Goal: Entertainment & Leisure: Consume media (video, audio)

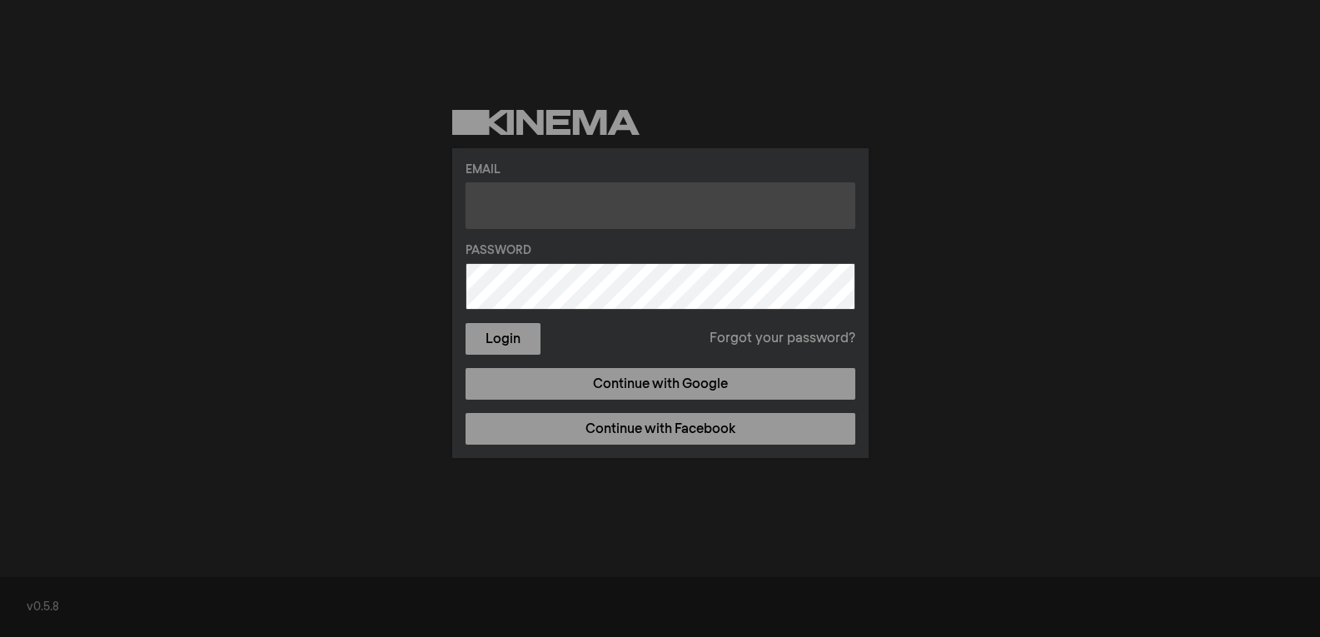
click at [619, 200] on input "text" at bounding box center [661, 205] width 390 height 47
type input "[EMAIL_ADDRESS][DOMAIN_NAME]"
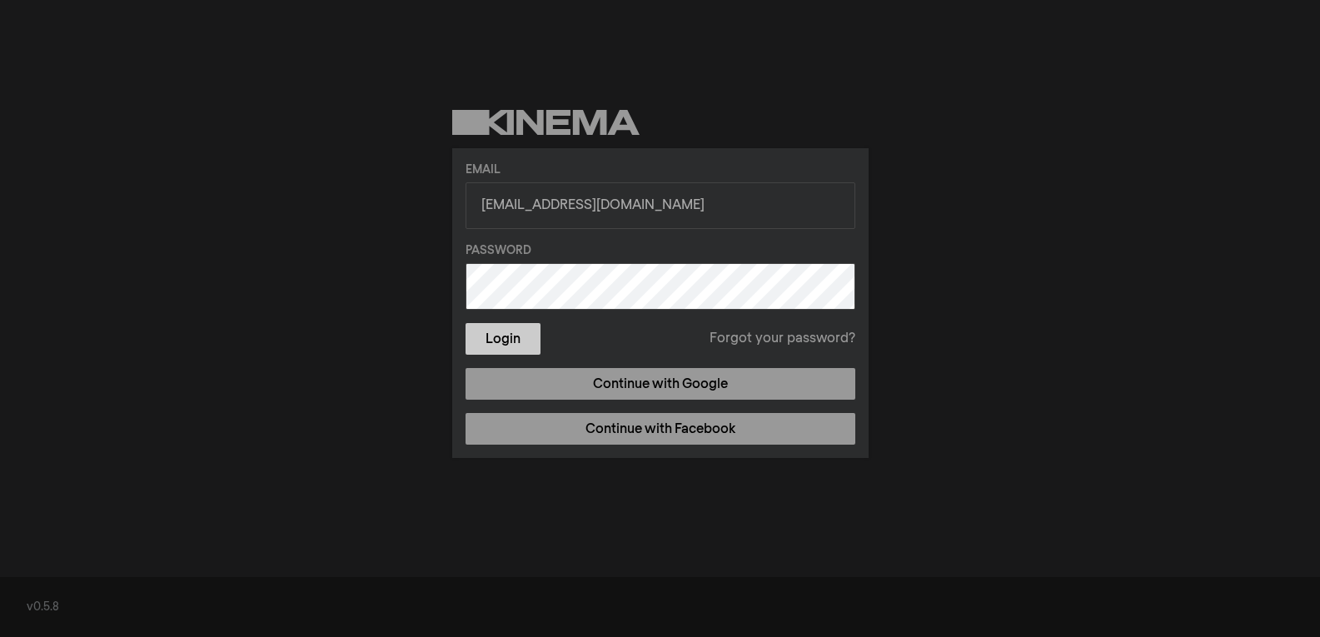
click at [522, 339] on button "Login" at bounding box center [503, 339] width 75 height 32
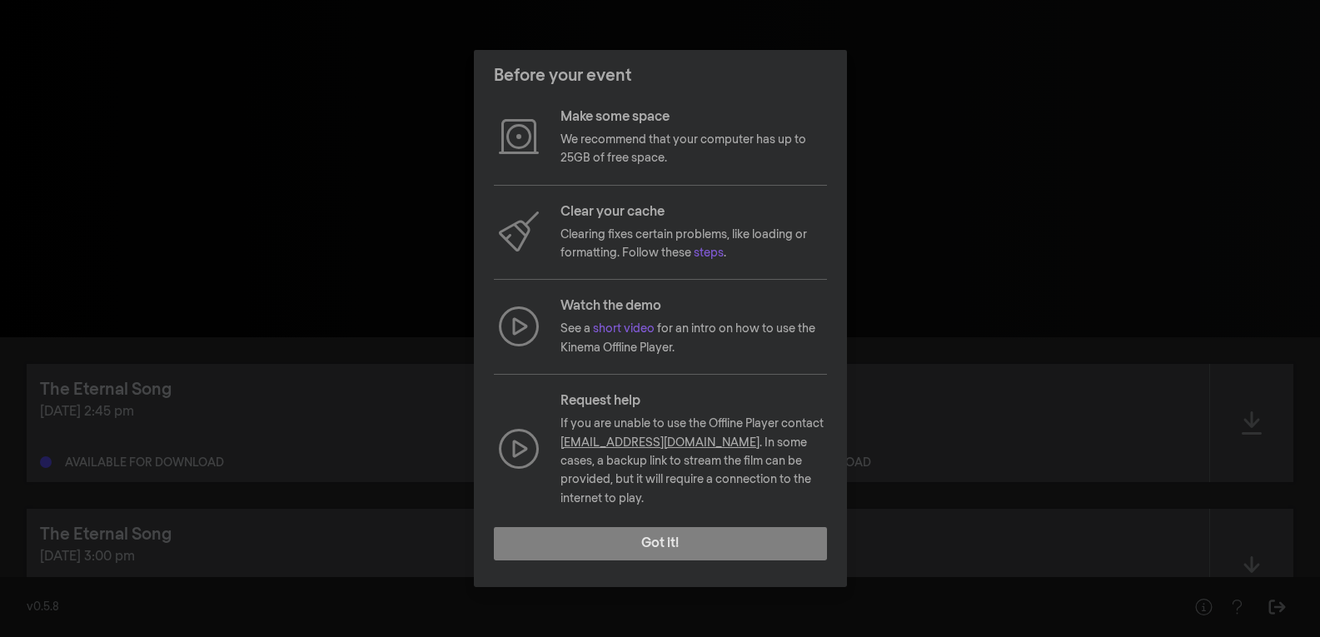
scroll to position [97, 0]
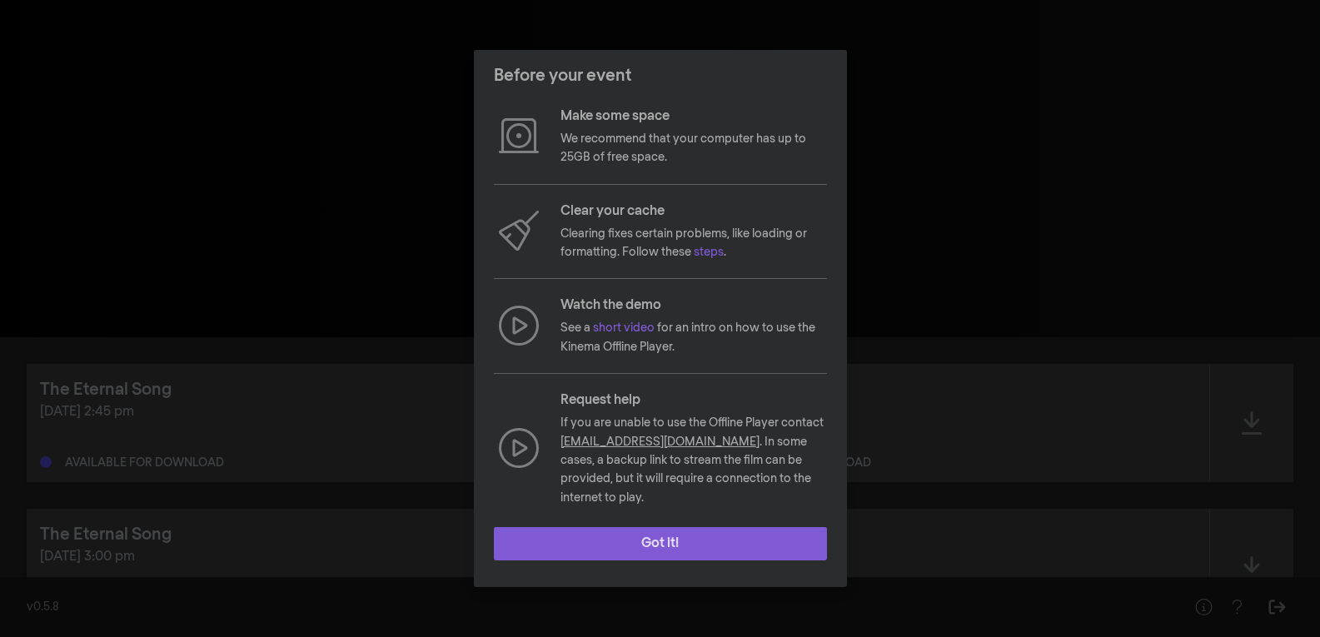
click at [661, 541] on button "Got it!" at bounding box center [660, 543] width 333 height 33
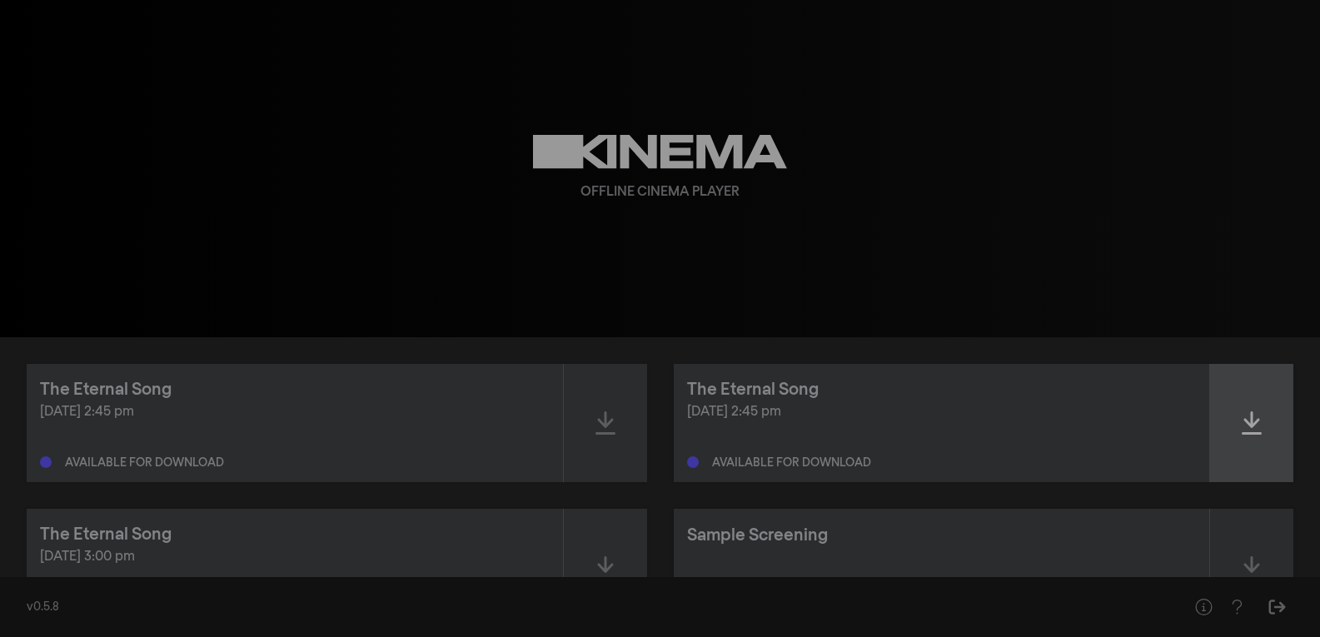
click at [1232, 421] on div at bounding box center [1251, 423] width 83 height 118
click at [1261, 456] on div at bounding box center [1251, 423] width 83 height 118
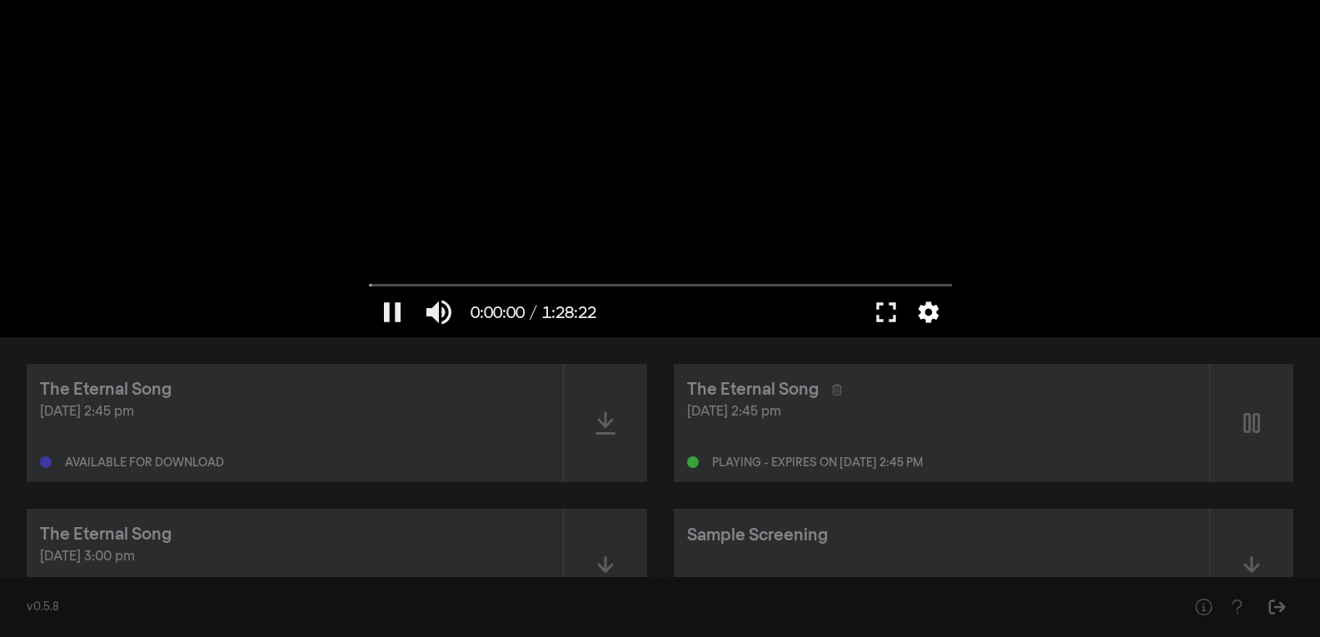
click at [931, 311] on button "settings" at bounding box center [928, 312] width 38 height 50
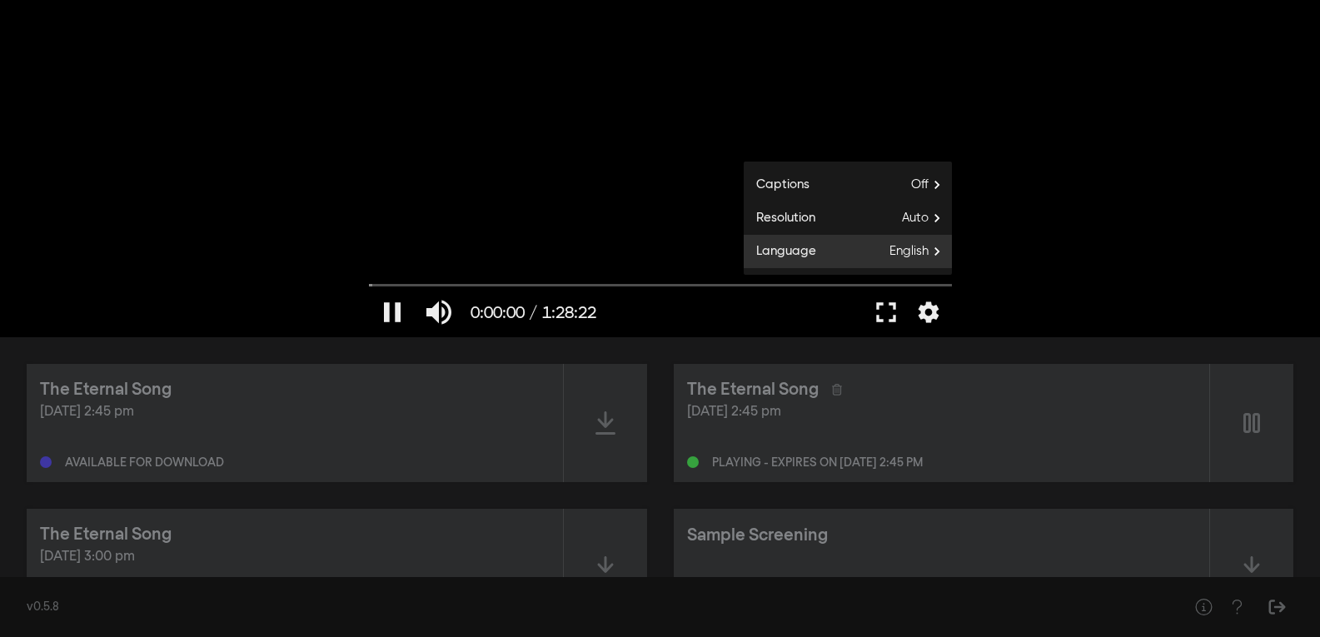
click at [939, 256] on span "English" at bounding box center [920, 251] width 62 height 25
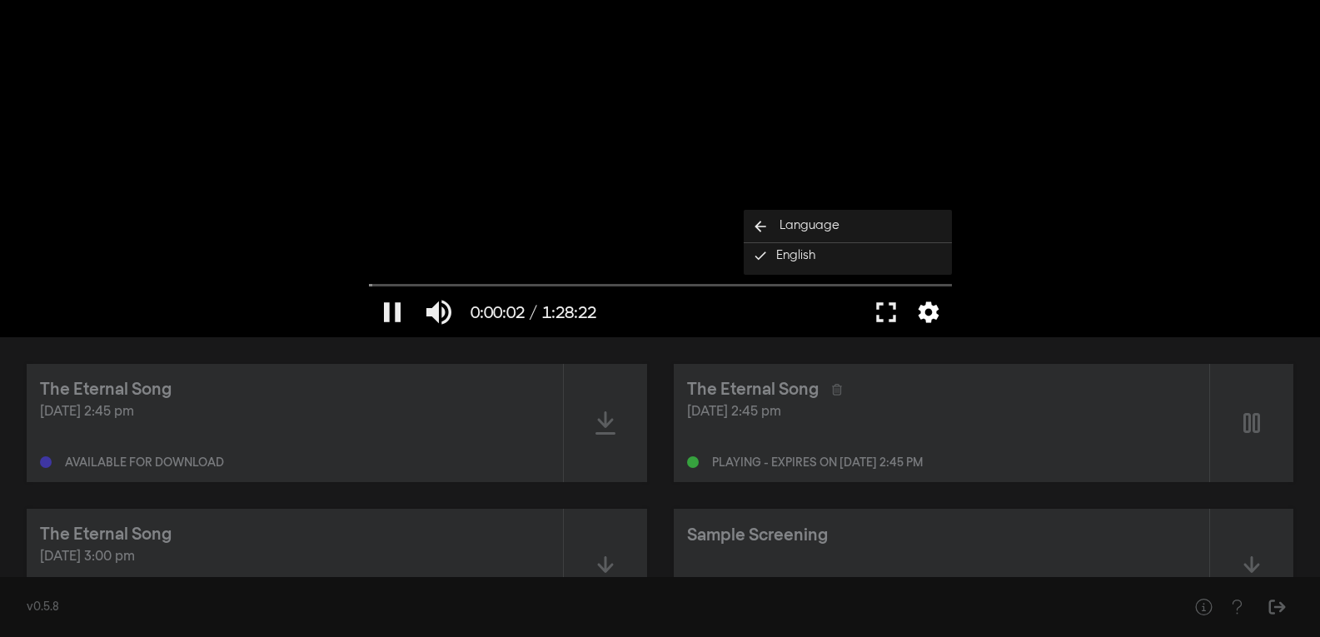
click at [922, 322] on button "settings" at bounding box center [928, 312] width 38 height 50
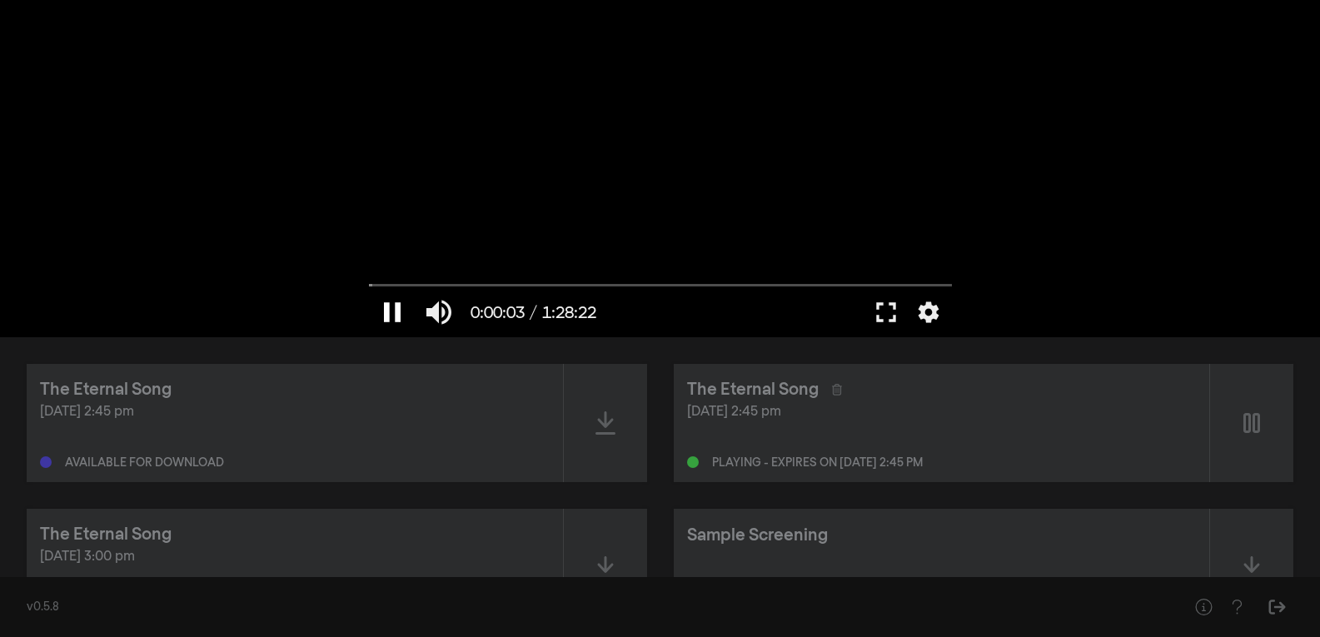
click at [400, 301] on button "pause" at bounding box center [392, 312] width 47 height 50
click at [602, 401] on div at bounding box center [605, 423] width 83 height 118
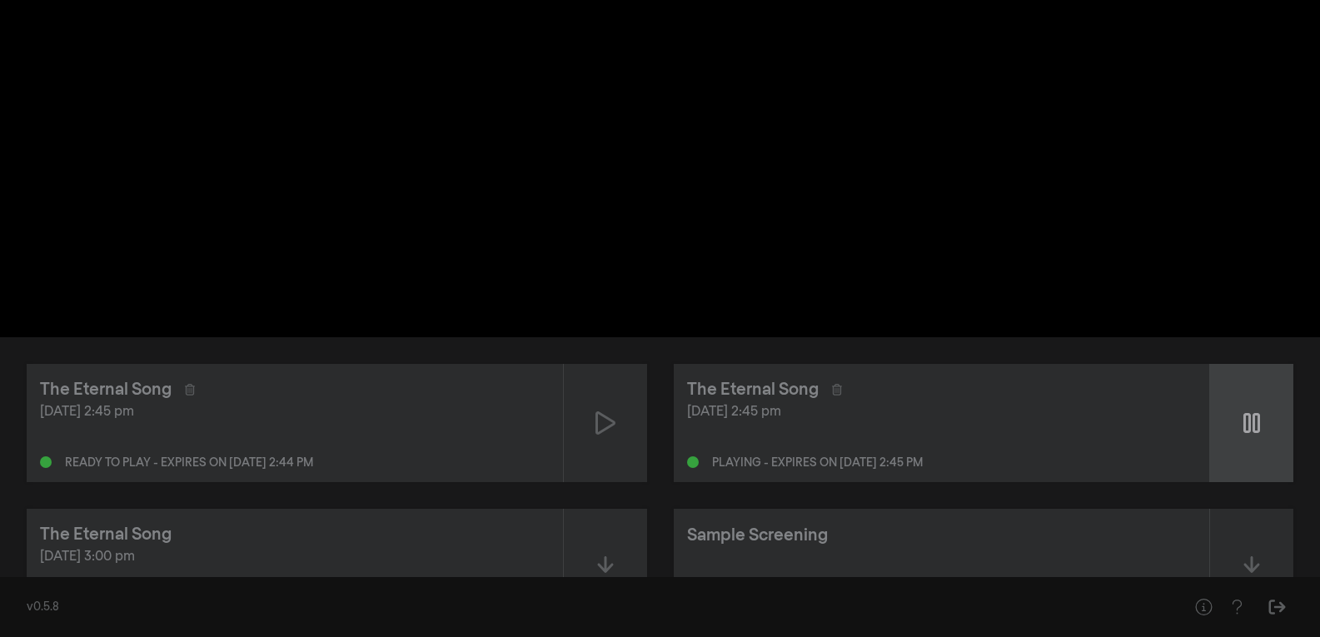
click at [1266, 441] on div at bounding box center [1251, 423] width 83 height 118
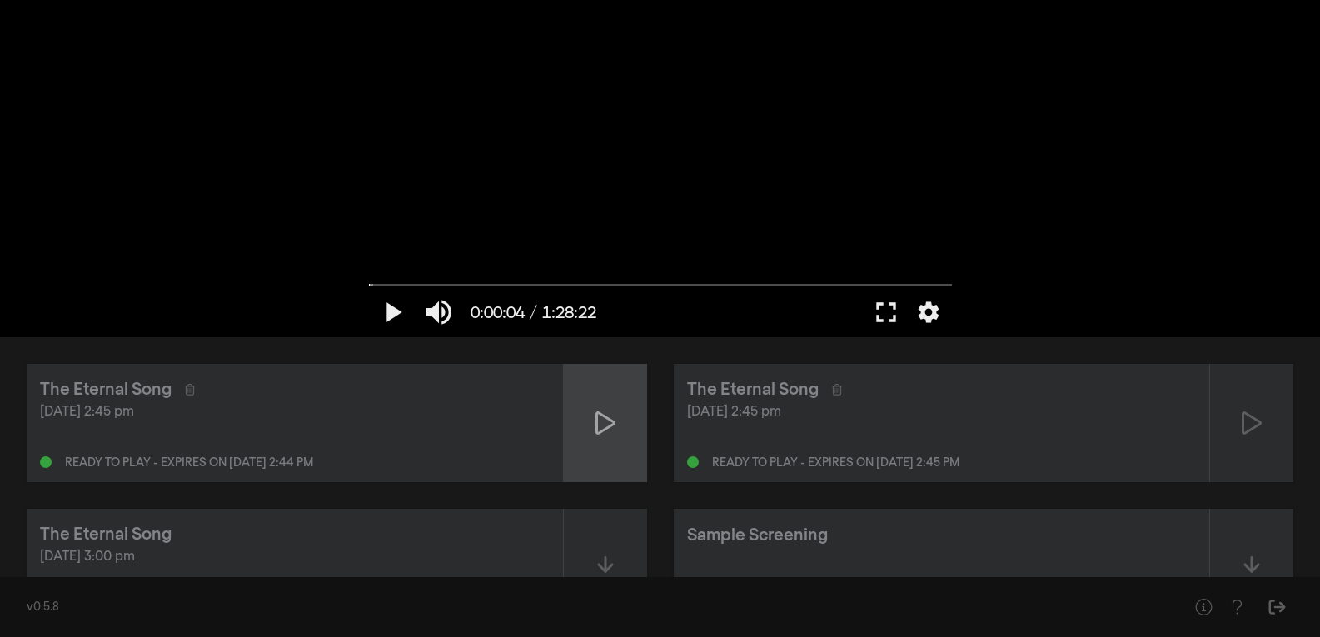
click at [609, 407] on div at bounding box center [605, 423] width 83 height 118
click at [921, 307] on button "settings" at bounding box center [928, 312] width 38 height 50
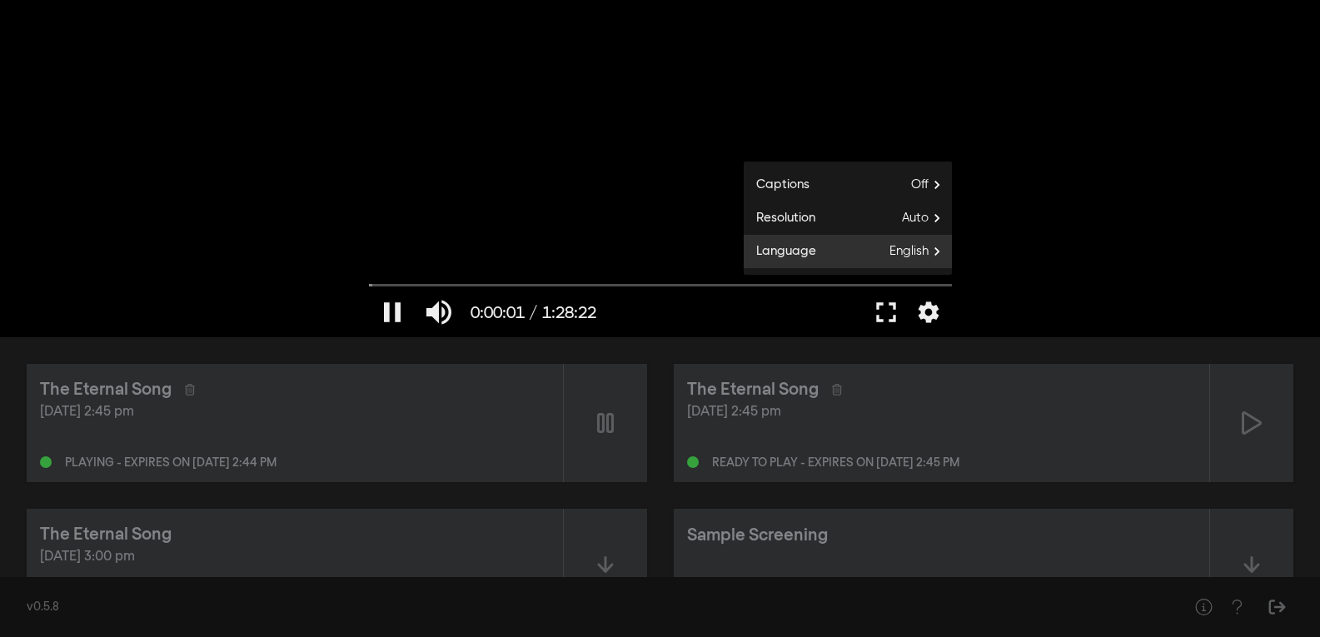
click at [918, 257] on span "English" at bounding box center [920, 251] width 62 height 25
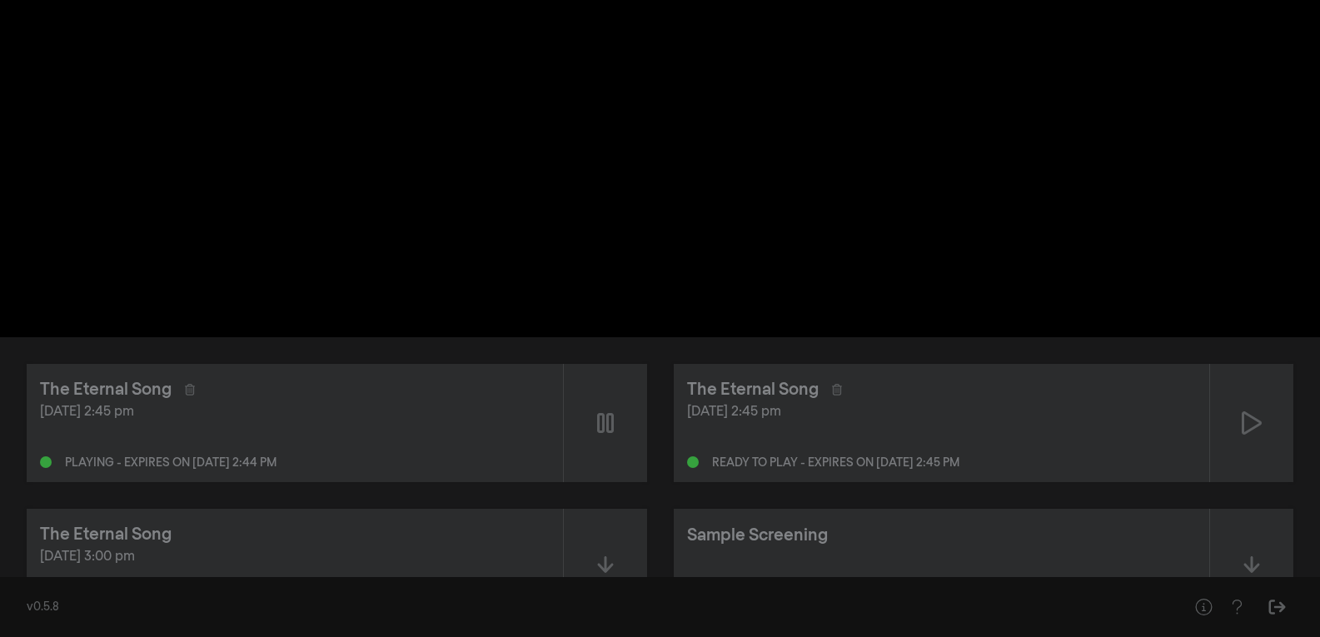
click at [1176, 319] on div "pause 0:00:02 / 1:28:22 volume_up fullscreen settings closed_caption Captions O…" at bounding box center [660, 168] width 1320 height 337
click at [1254, 429] on icon at bounding box center [1252, 422] width 20 height 23
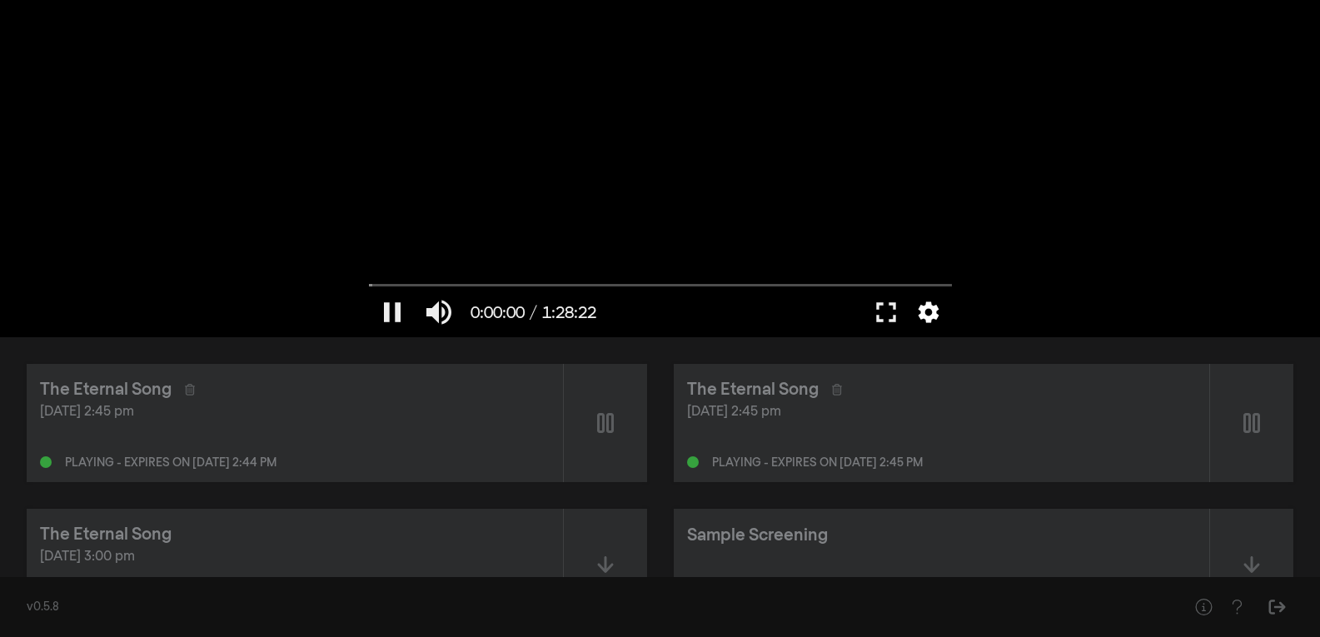
click at [932, 310] on button "settings" at bounding box center [928, 312] width 38 height 50
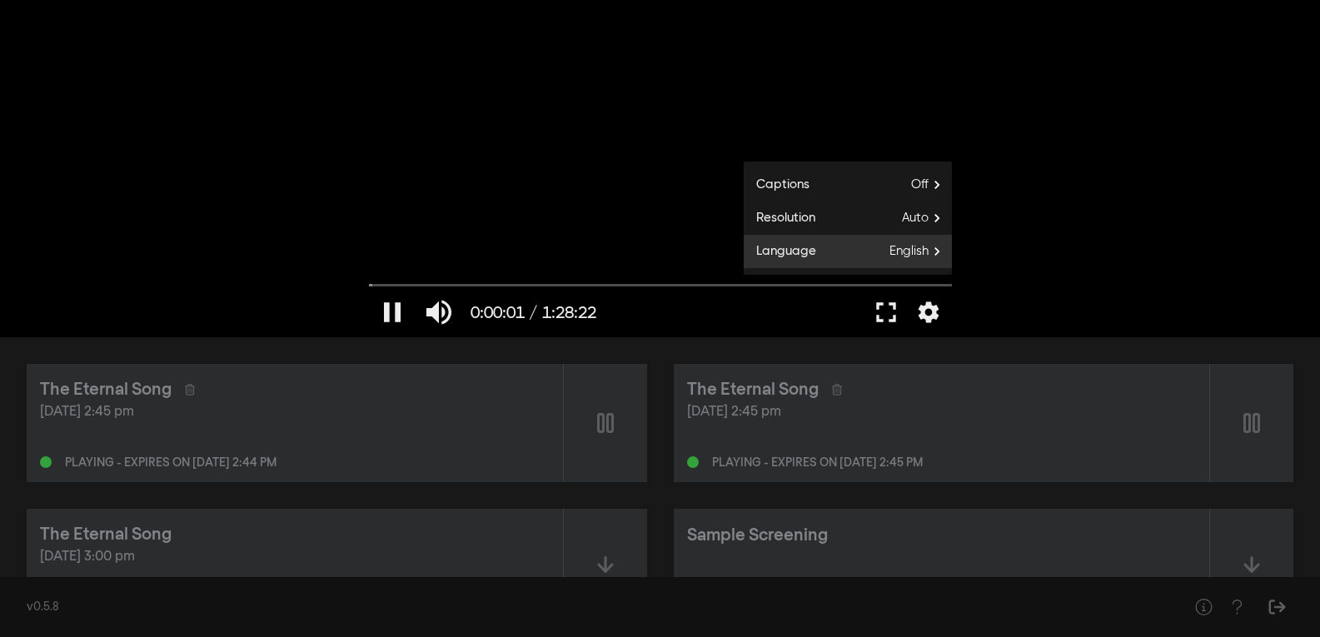
click at [927, 261] on span "English" at bounding box center [920, 251] width 62 height 25
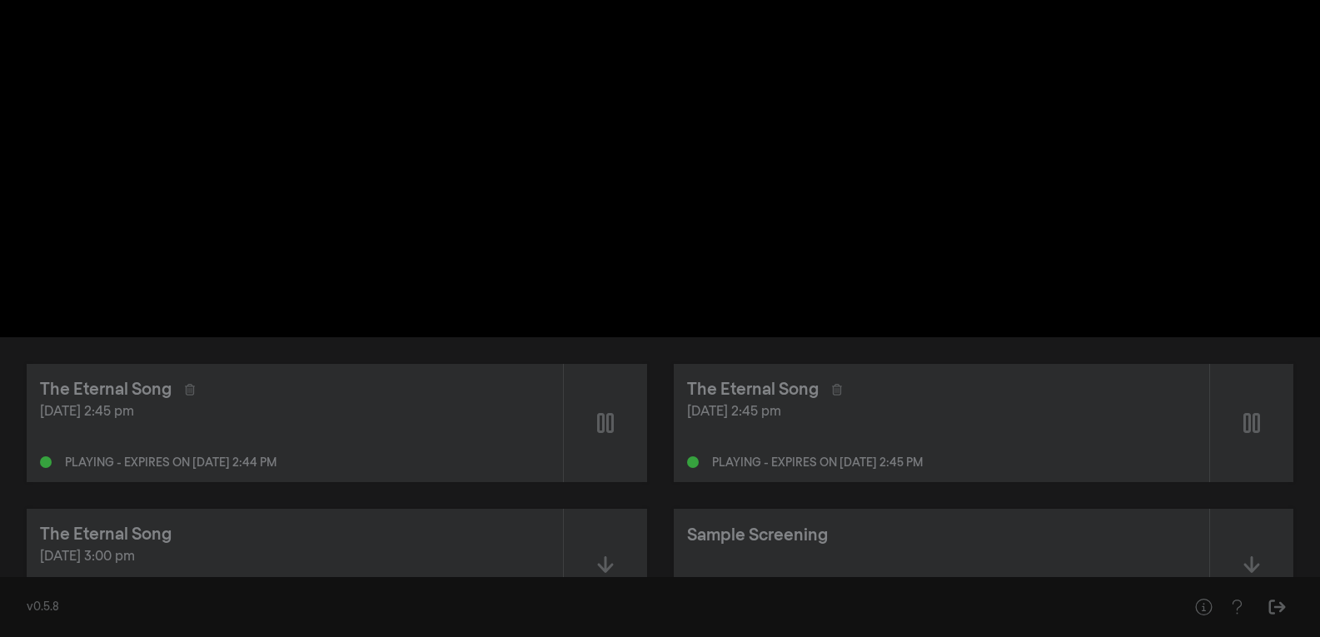
click at [1030, 312] on div "pause 0:00:02 / 1:28:22 volume_up fullscreen settings closed_caption Captions O…" at bounding box center [660, 168] width 1320 height 337
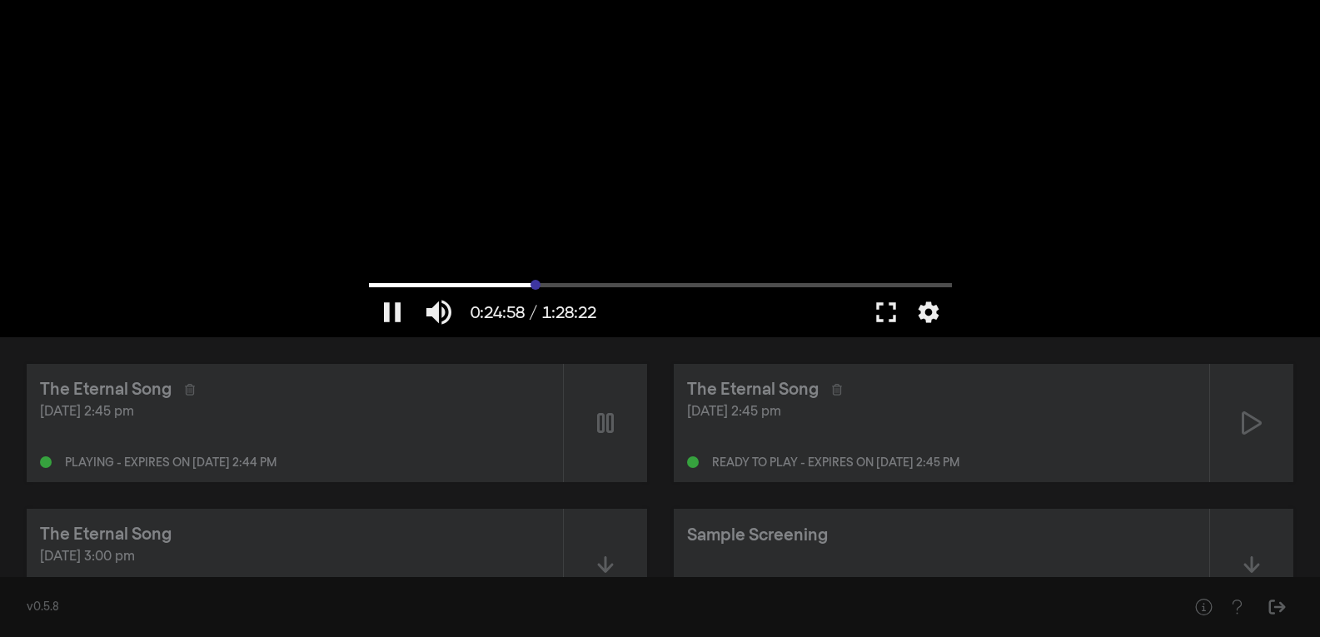
click at [535, 284] on input "Seek" at bounding box center [660, 285] width 583 height 10
click at [938, 315] on button "settings" at bounding box center [928, 312] width 38 height 50
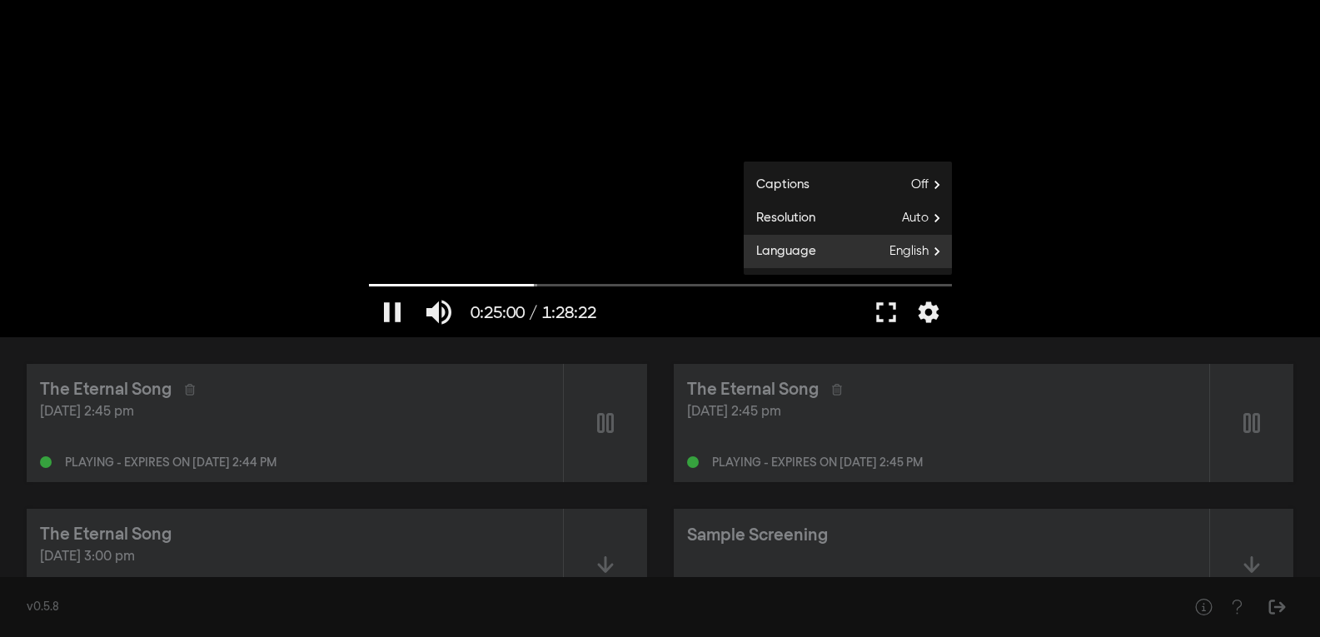
click at [906, 251] on span "English" at bounding box center [920, 251] width 62 height 25
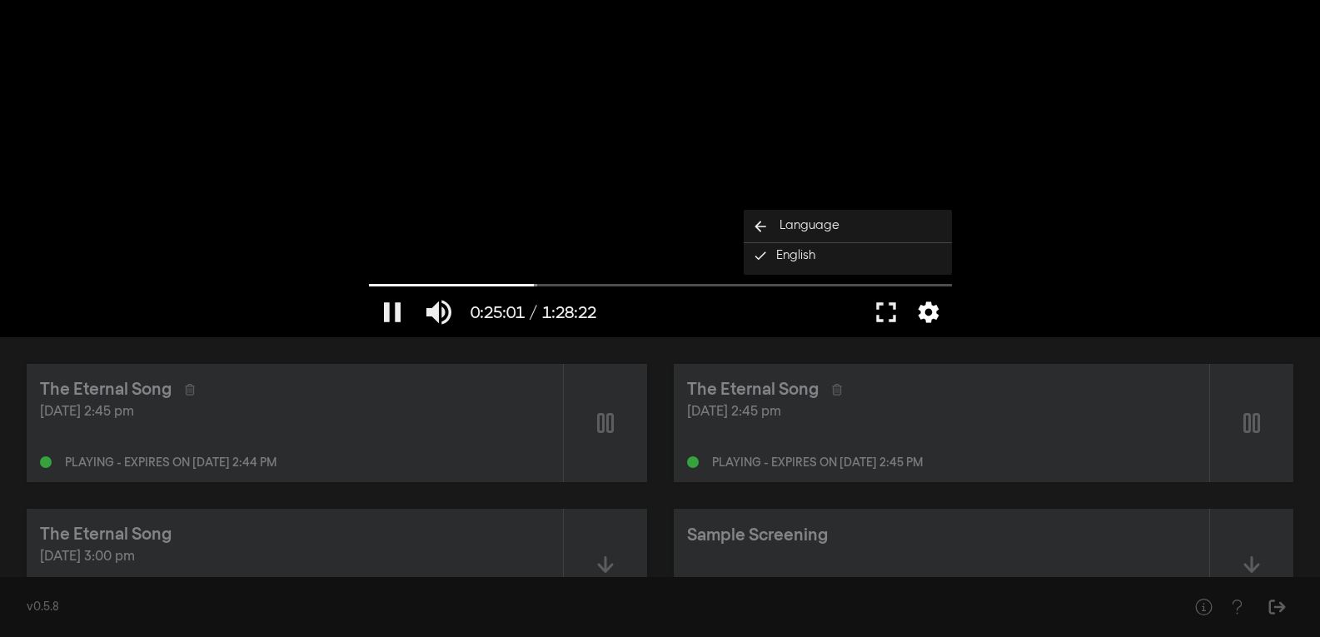
click at [929, 306] on button "settings" at bounding box center [928, 312] width 38 height 50
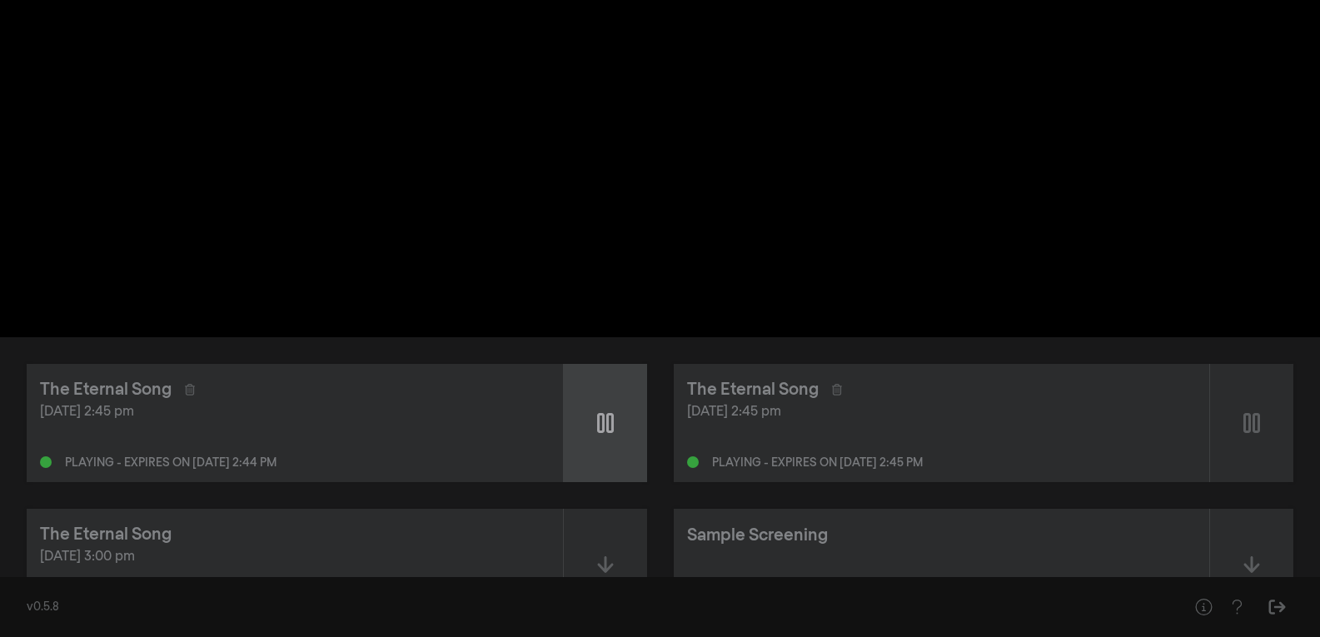
click at [609, 409] on div at bounding box center [605, 423] width 83 height 118
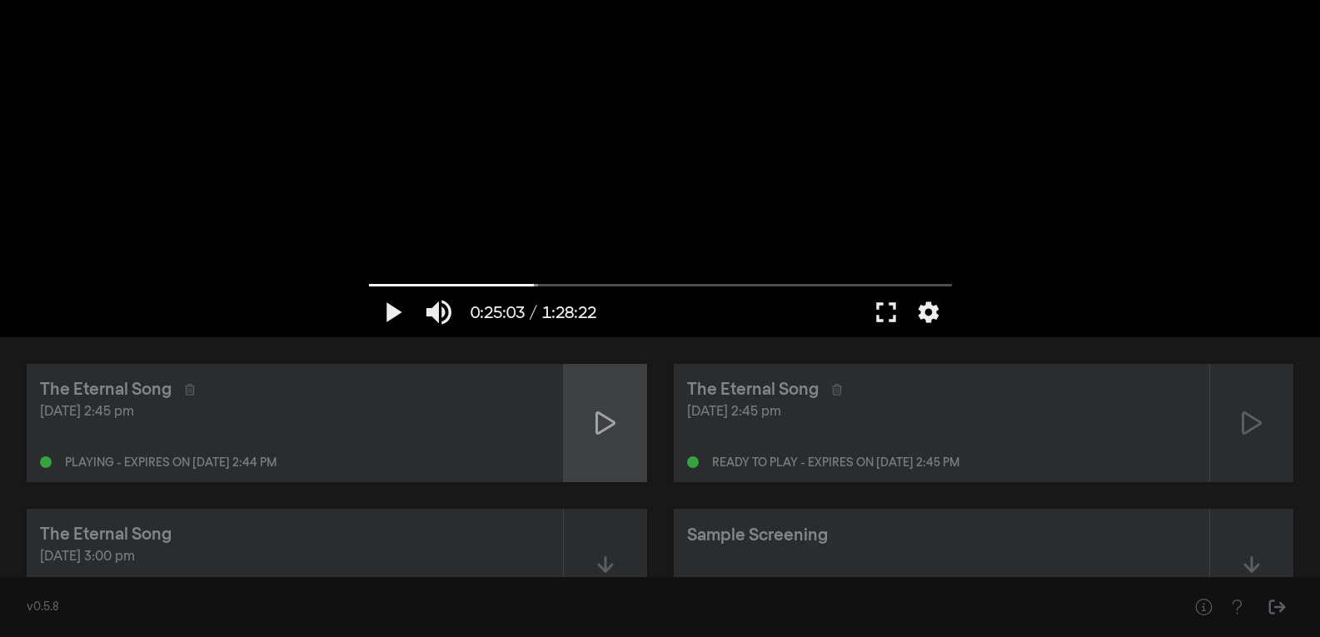
click at [609, 441] on div at bounding box center [605, 423] width 83 height 118
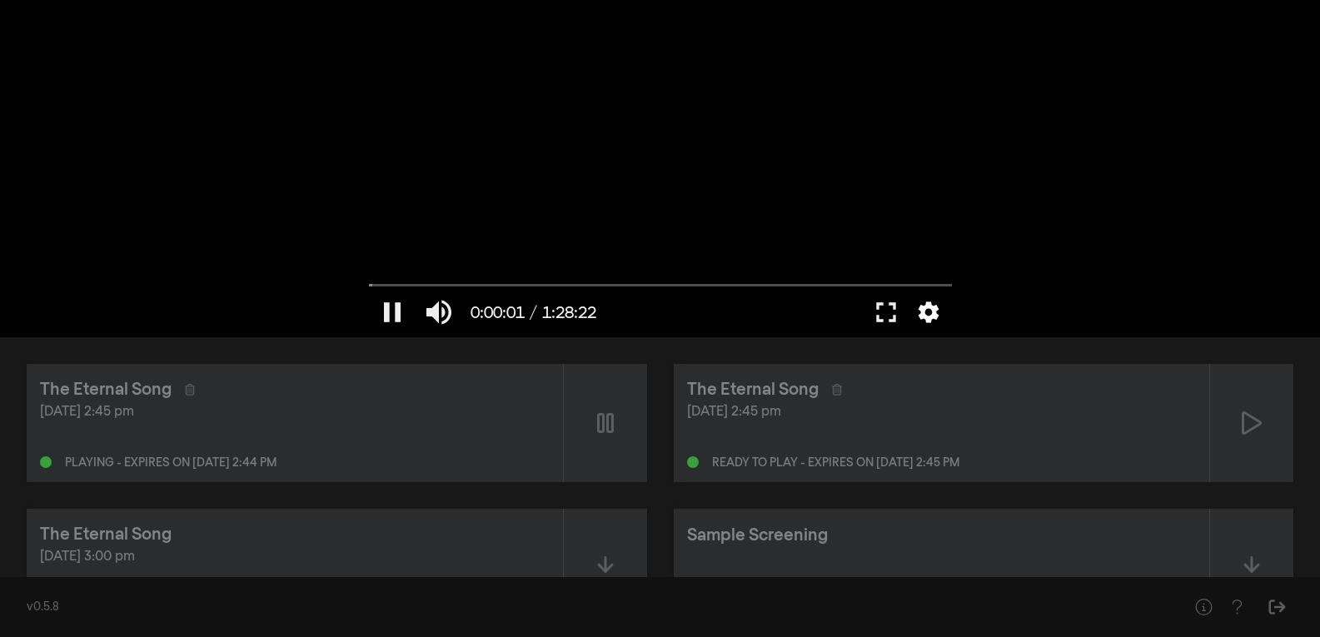
click at [929, 303] on button "settings" at bounding box center [928, 312] width 38 height 50
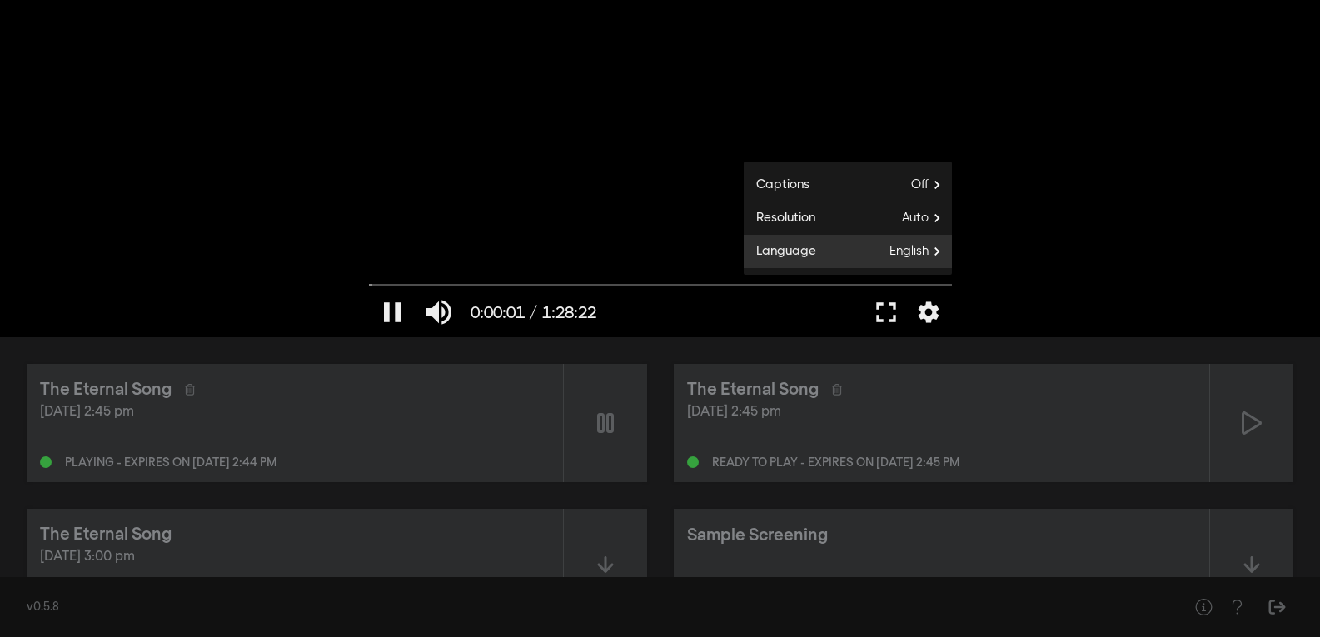
click at [920, 254] on span "English" at bounding box center [920, 251] width 62 height 25
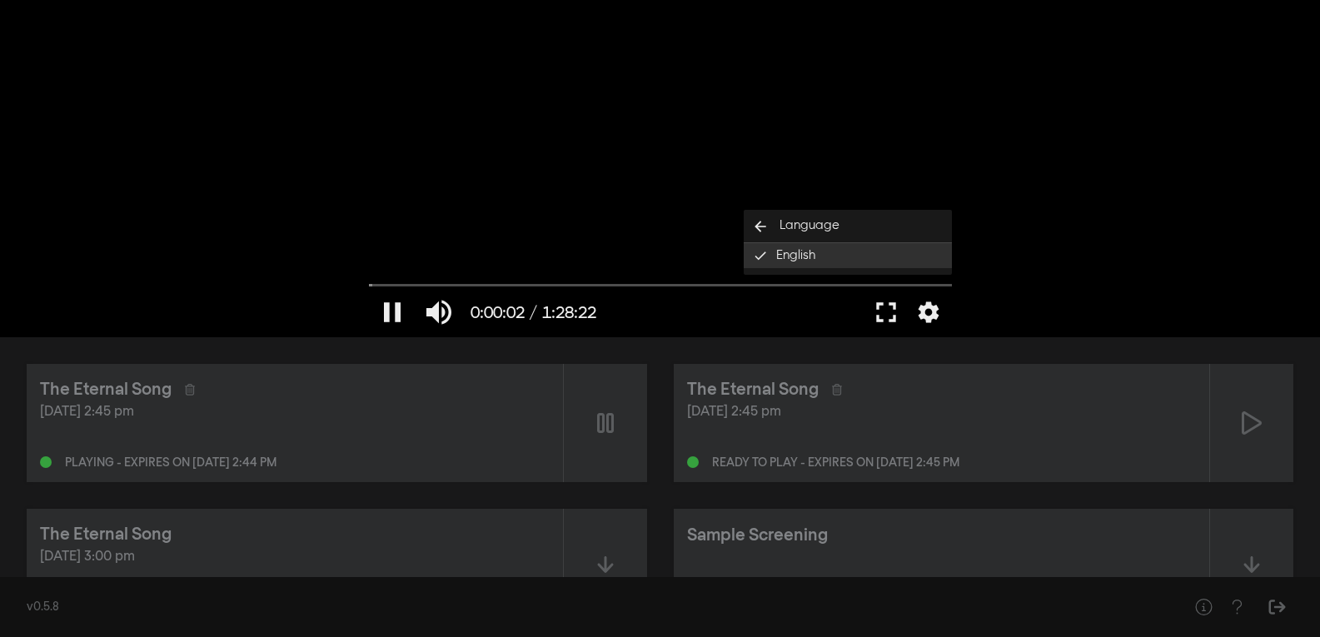
click at [920, 254] on button "English done" at bounding box center [848, 255] width 208 height 25
type input "3.000568"
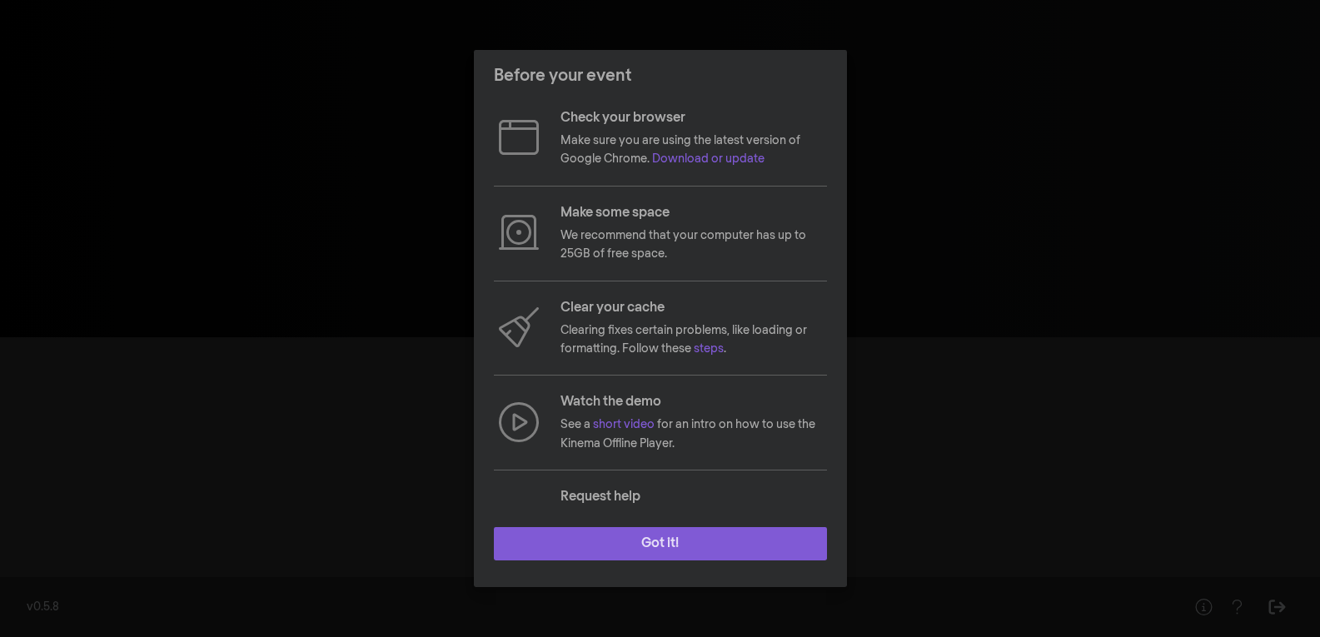
click at [630, 528] on button "Got it!" at bounding box center [660, 543] width 333 height 33
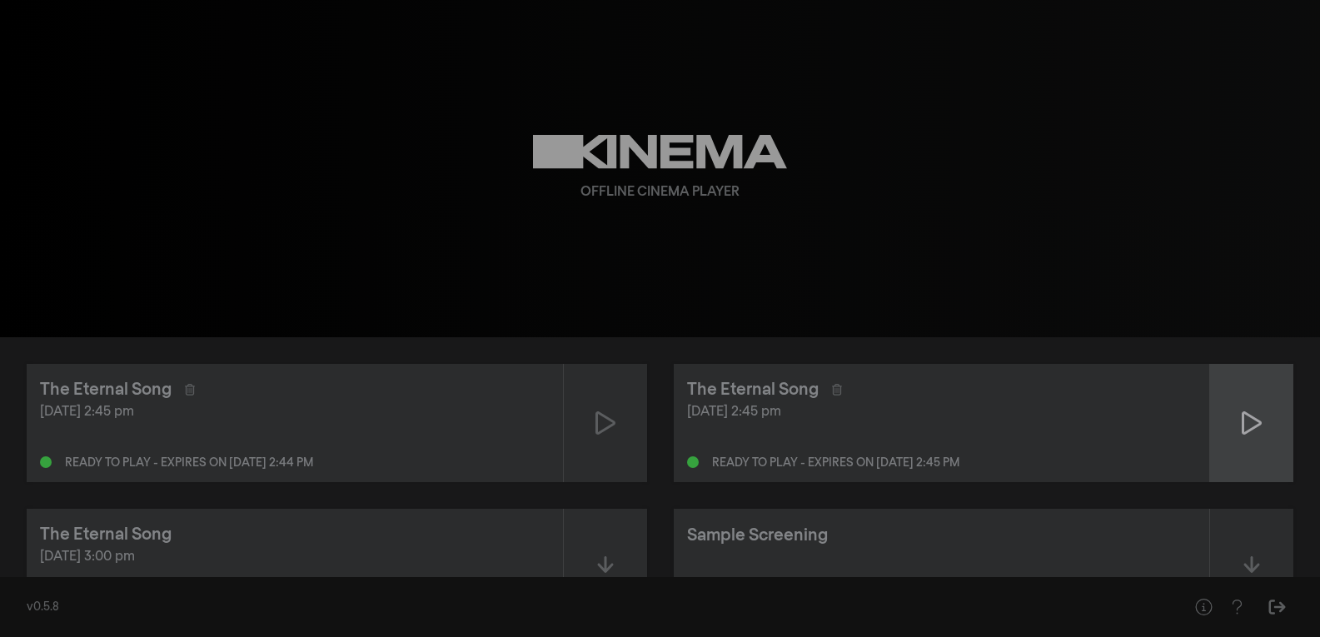
click at [1244, 411] on icon at bounding box center [1252, 423] width 20 height 27
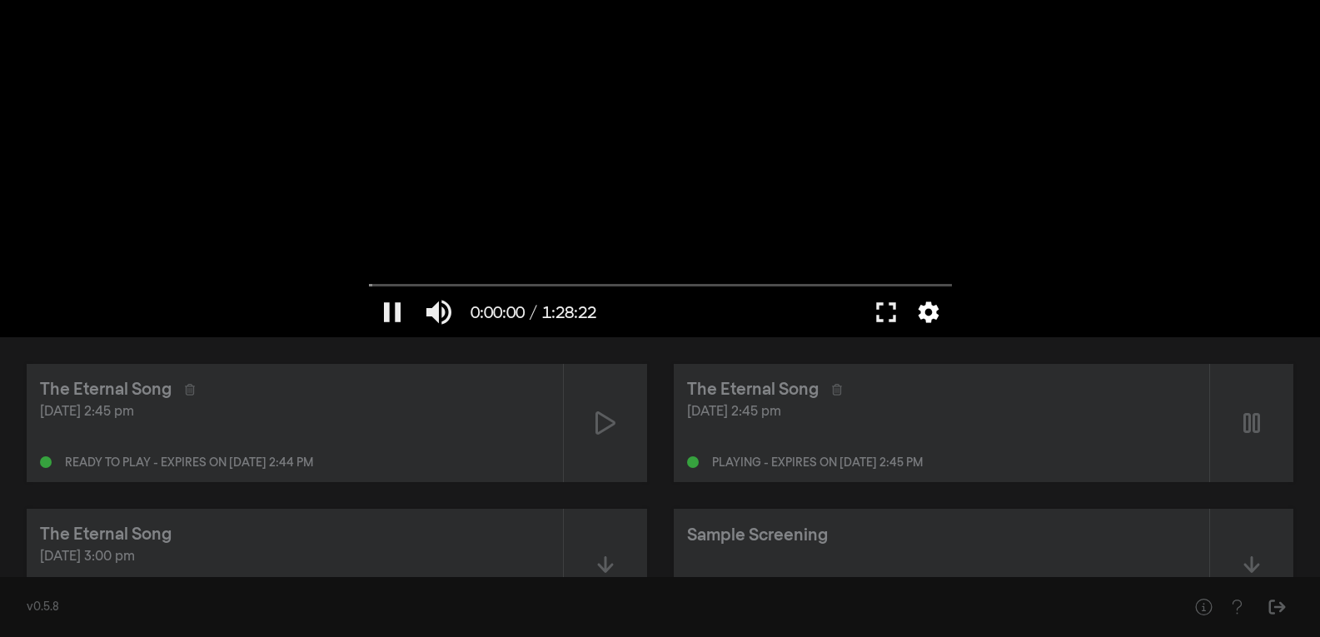
click at [933, 312] on button "settings" at bounding box center [928, 312] width 38 height 50
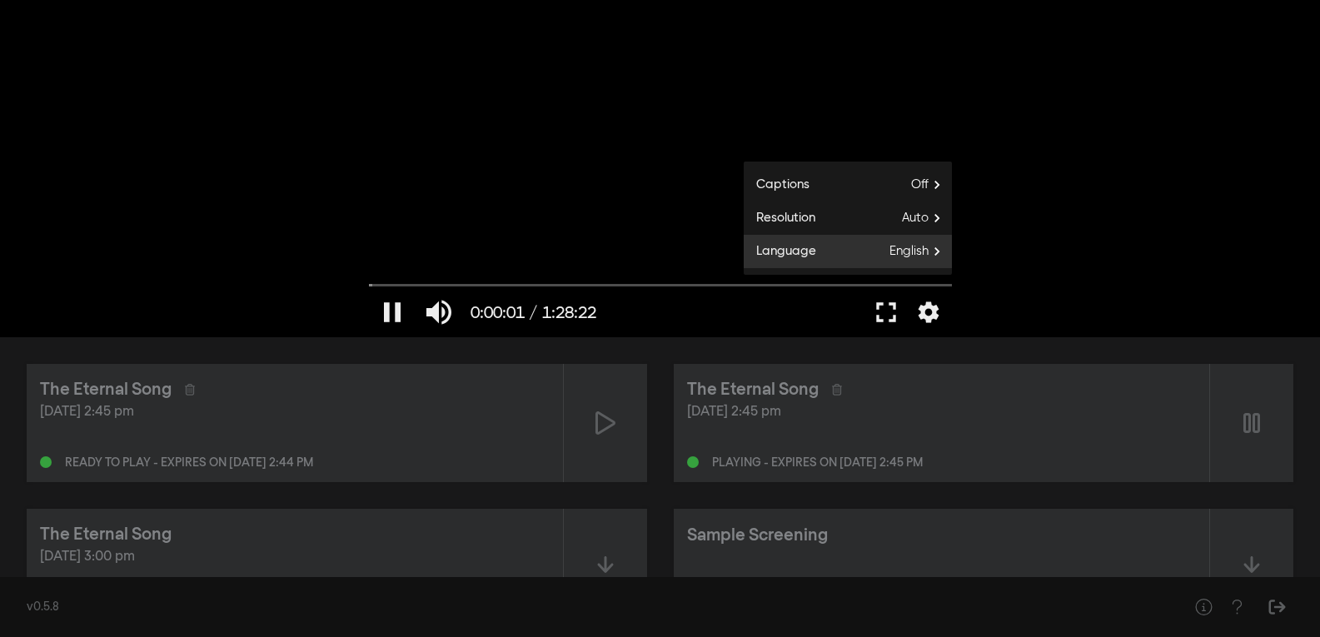
click at [904, 239] on span "English" at bounding box center [920, 251] width 62 height 25
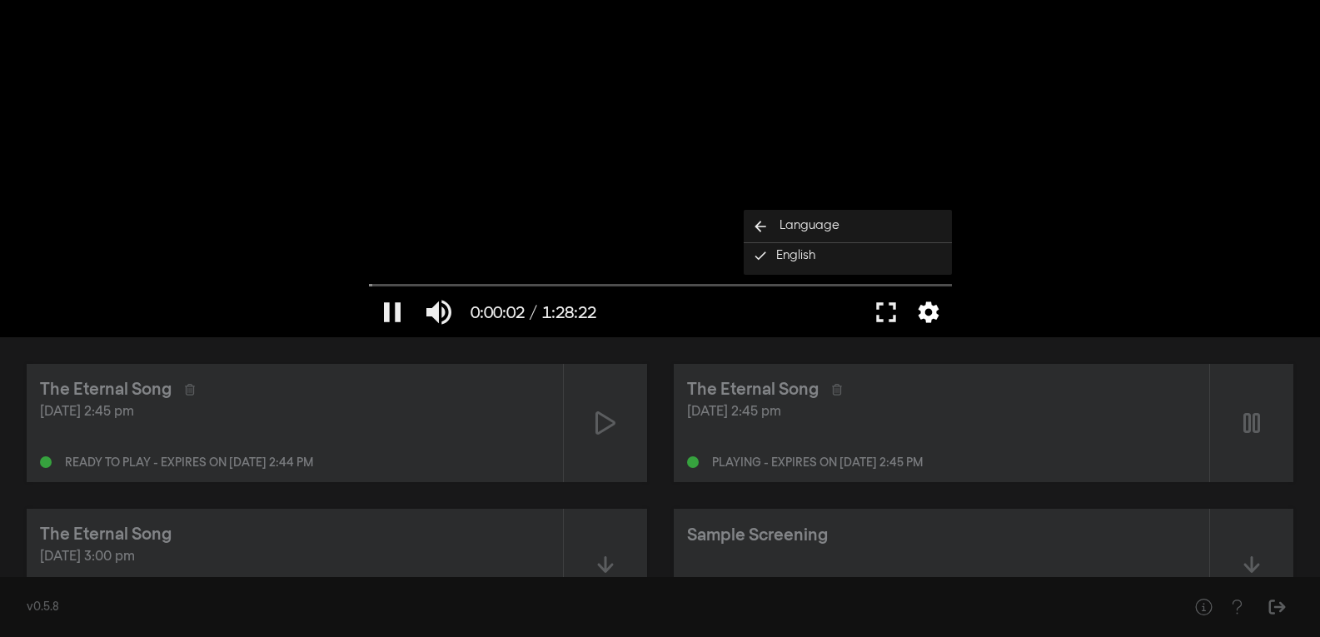
click at [927, 306] on button "settings" at bounding box center [928, 312] width 38 height 50
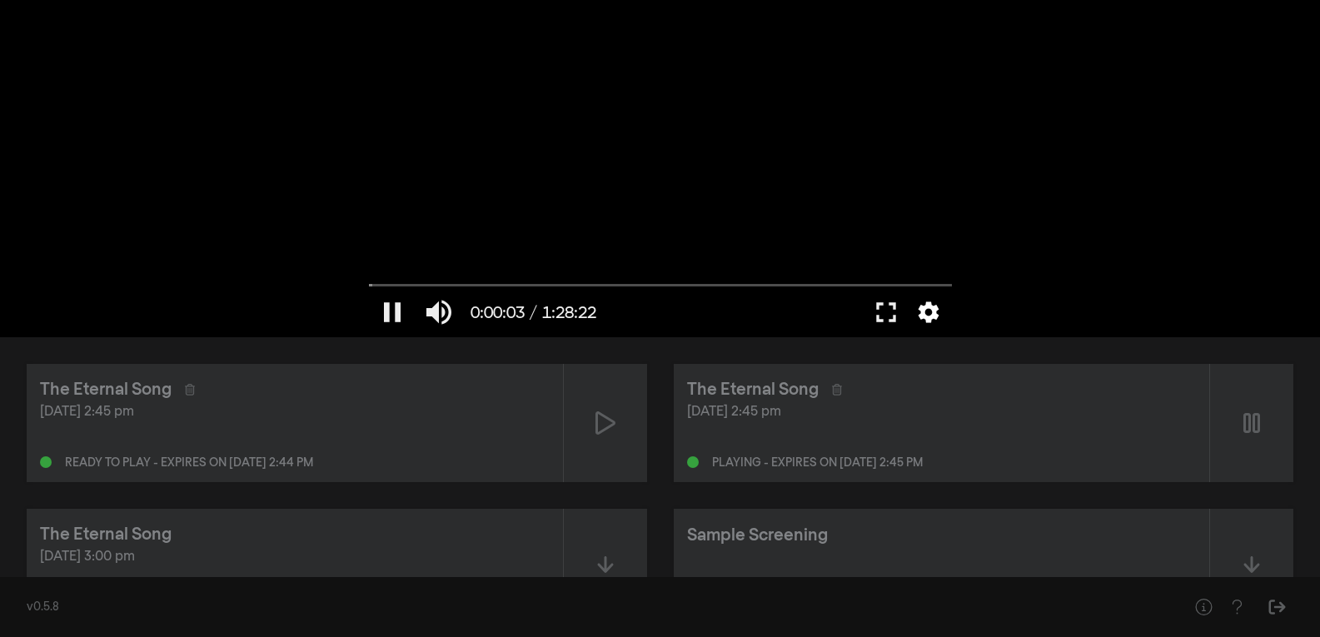
click at [923, 305] on button "settings" at bounding box center [928, 312] width 38 height 50
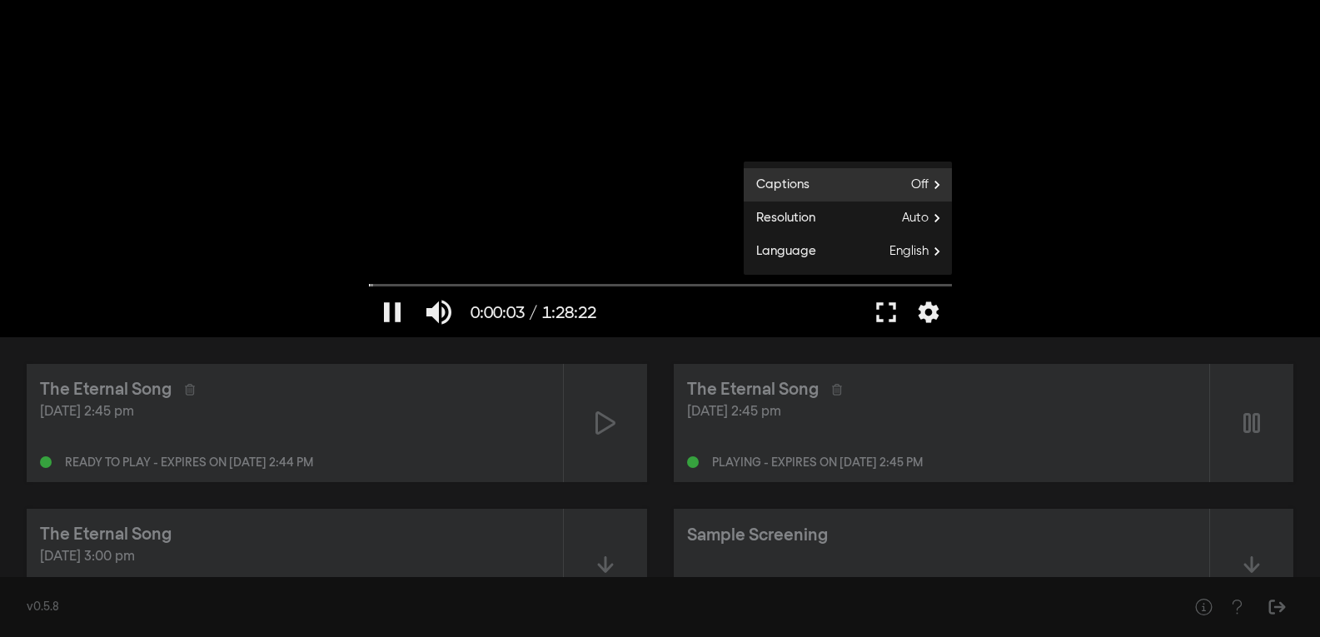
click at [925, 182] on span "Off" at bounding box center [931, 184] width 41 height 25
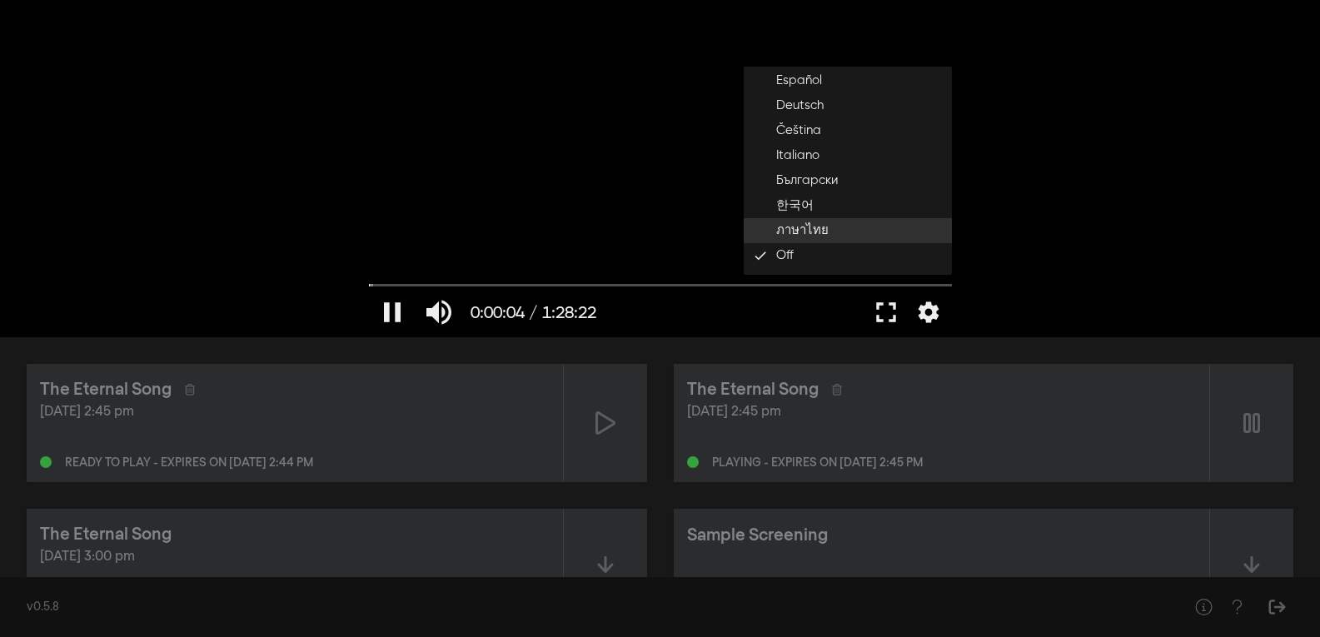
click at [847, 218] on button "ภาษาไทย" at bounding box center [848, 230] width 208 height 25
click at [758, 299] on div at bounding box center [734, 312] width 258 height 50
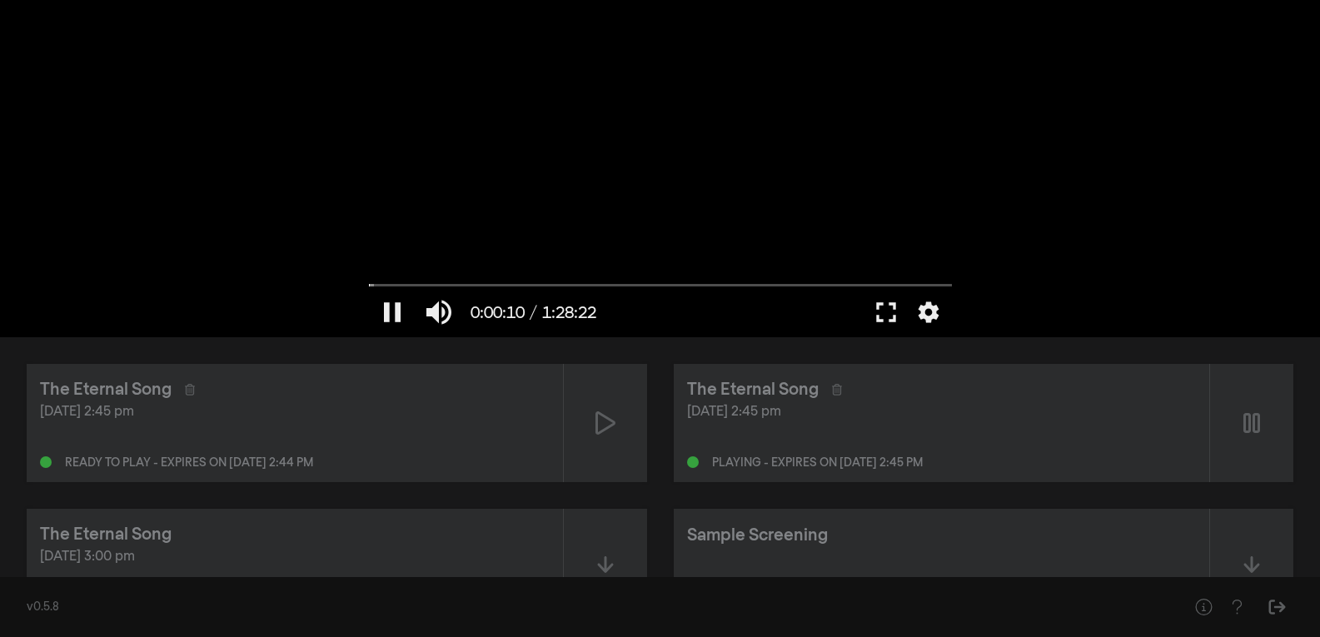
type input "10.173637"
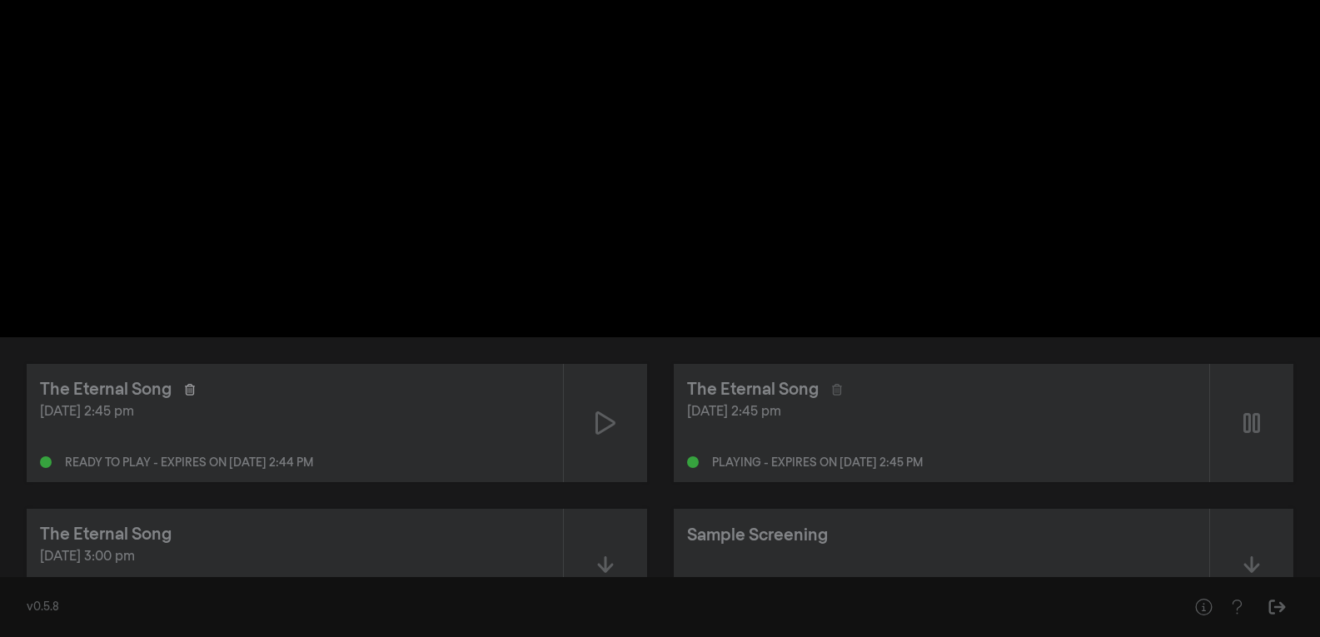
click at [185, 389] on icon at bounding box center [190, 390] width 10 height 12
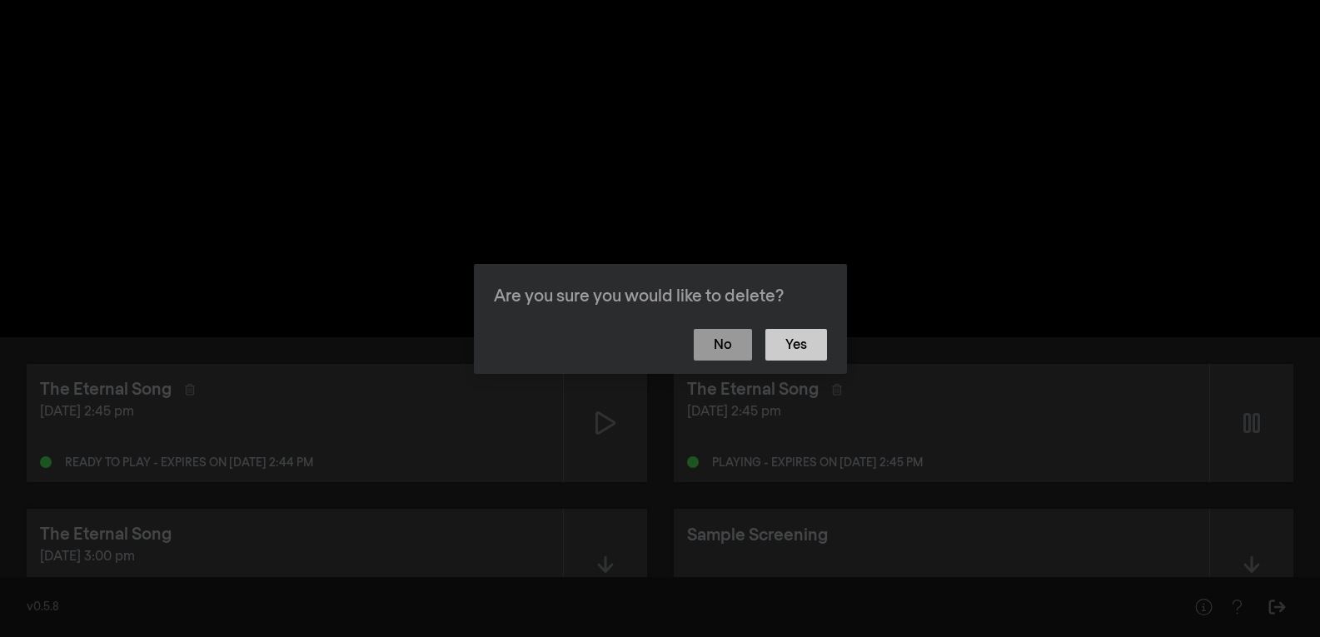
click at [809, 346] on button "Yes" at bounding box center [796, 345] width 62 height 32
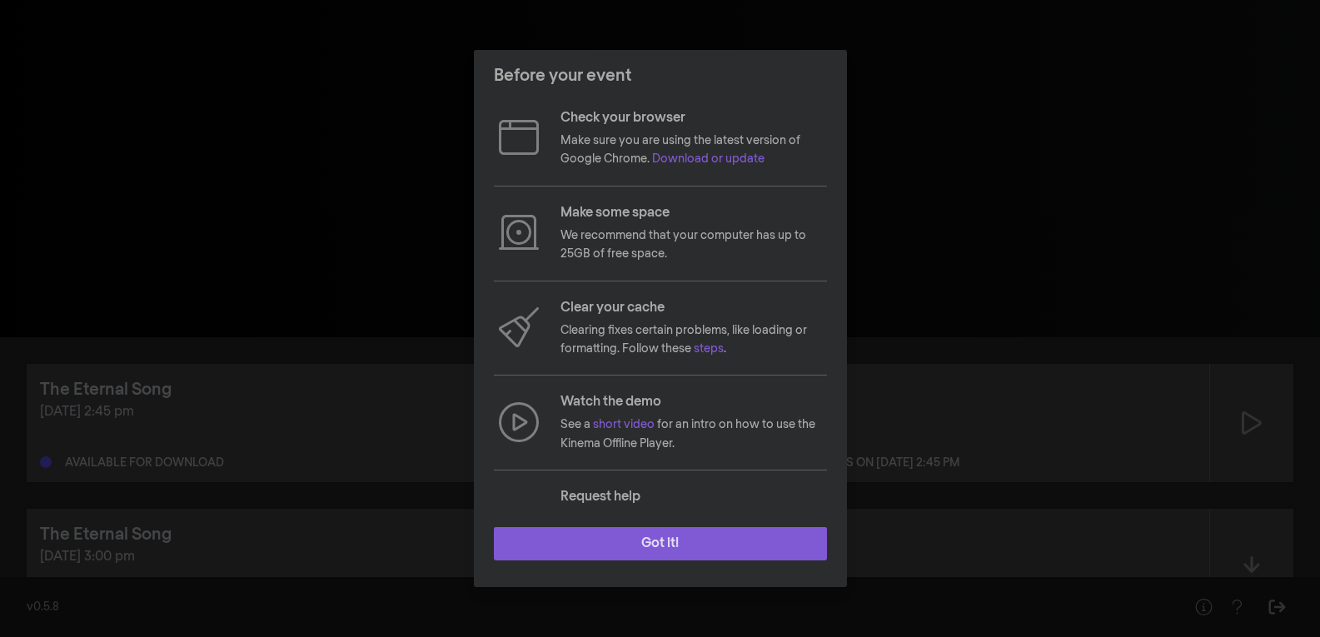
click at [663, 540] on button "Got it!" at bounding box center [660, 543] width 333 height 33
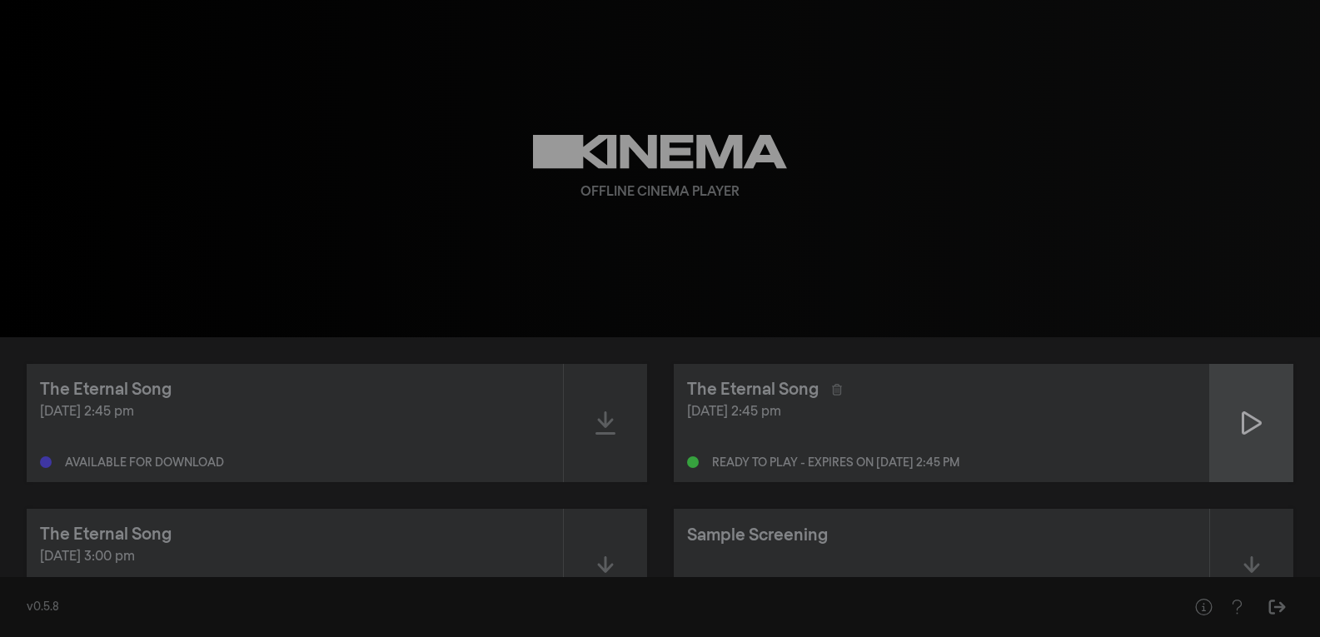
click at [1257, 419] on icon at bounding box center [1252, 423] width 20 height 27
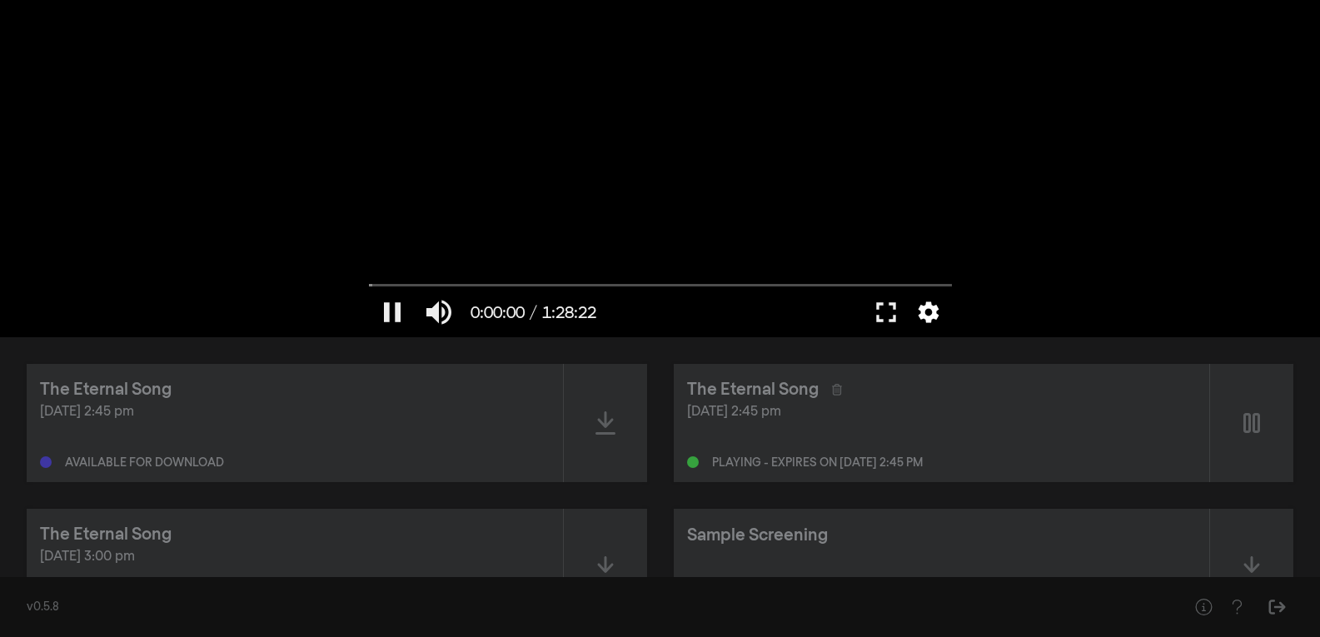
click at [929, 310] on button "settings" at bounding box center [928, 312] width 38 height 50
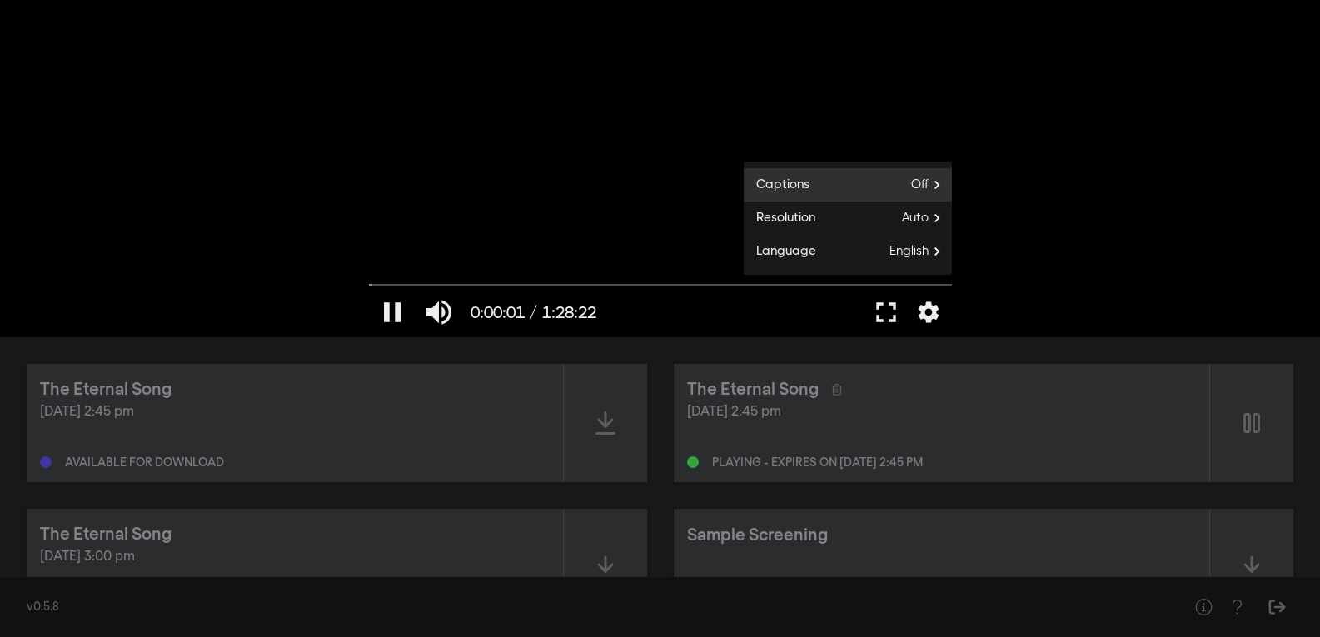
click at [929, 187] on span "Off" at bounding box center [931, 184] width 41 height 25
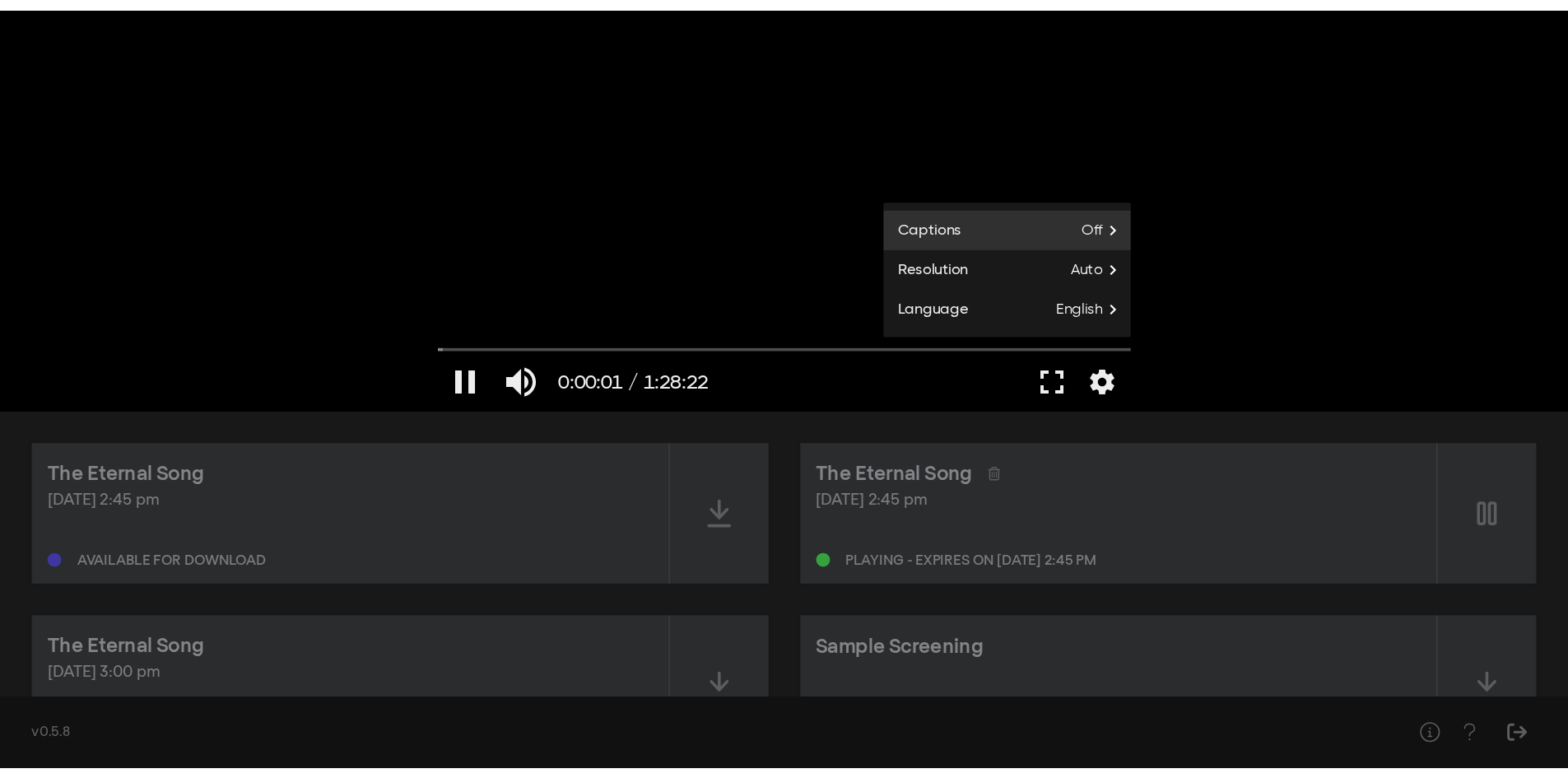
scroll to position [130, 0]
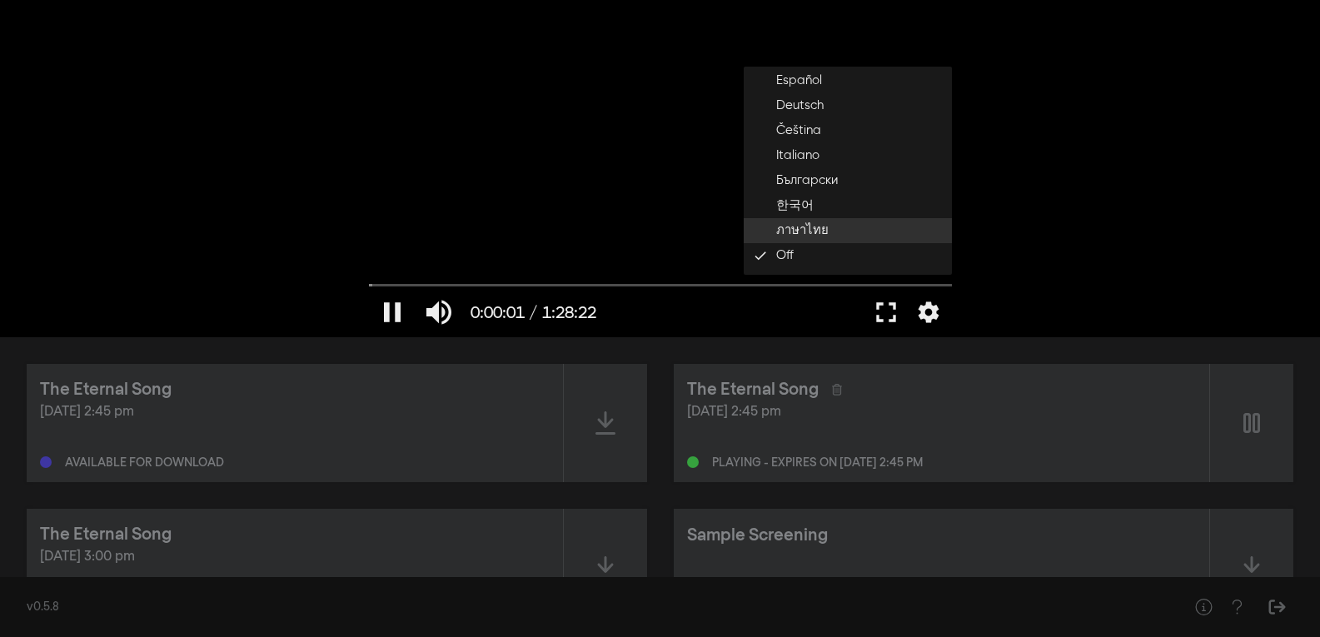
click at [846, 232] on button "ภาษาไทย" at bounding box center [848, 230] width 208 height 25
click at [925, 305] on button "settings" at bounding box center [928, 312] width 38 height 50
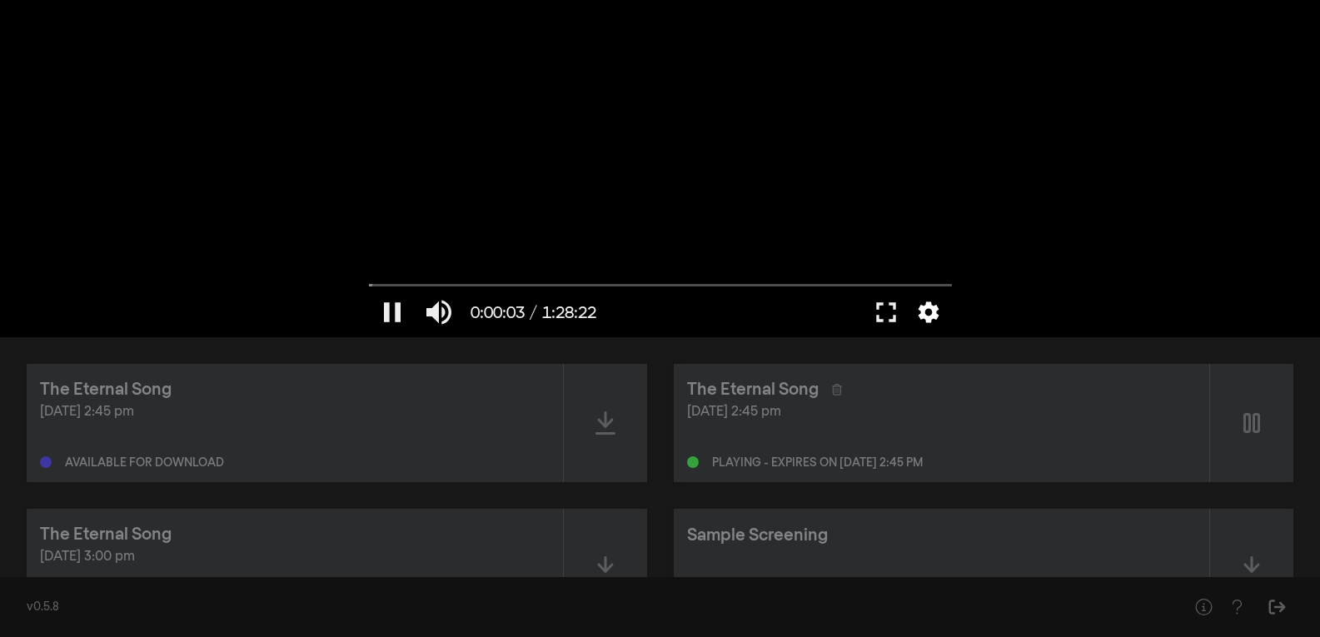
click at [923, 306] on button "settings" at bounding box center [928, 312] width 38 height 50
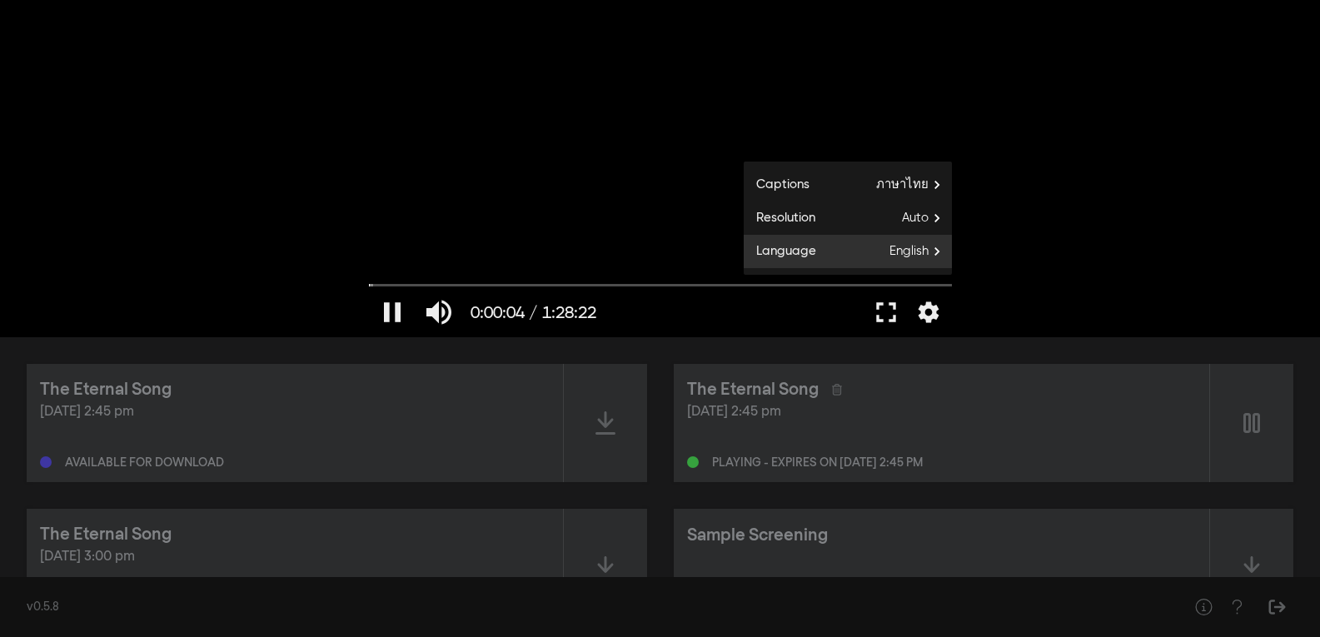
click at [932, 257] on span "English" at bounding box center [920, 251] width 62 height 25
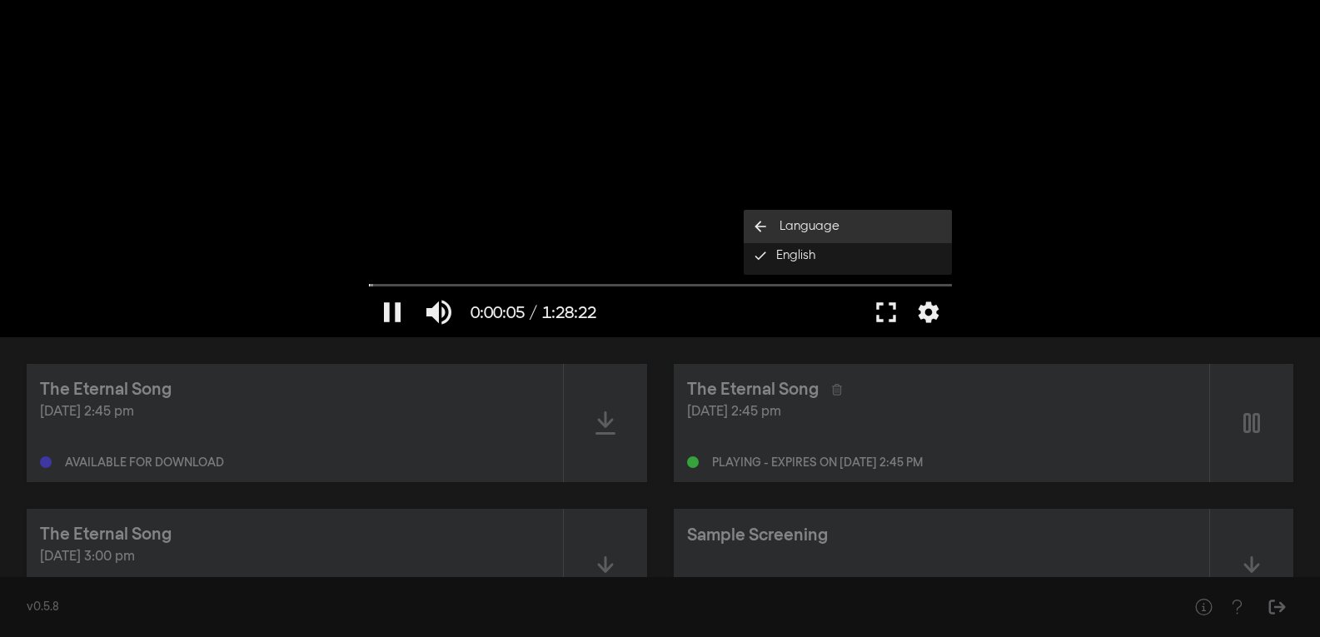
click at [903, 224] on button "arrow_back Language" at bounding box center [848, 226] width 208 height 33
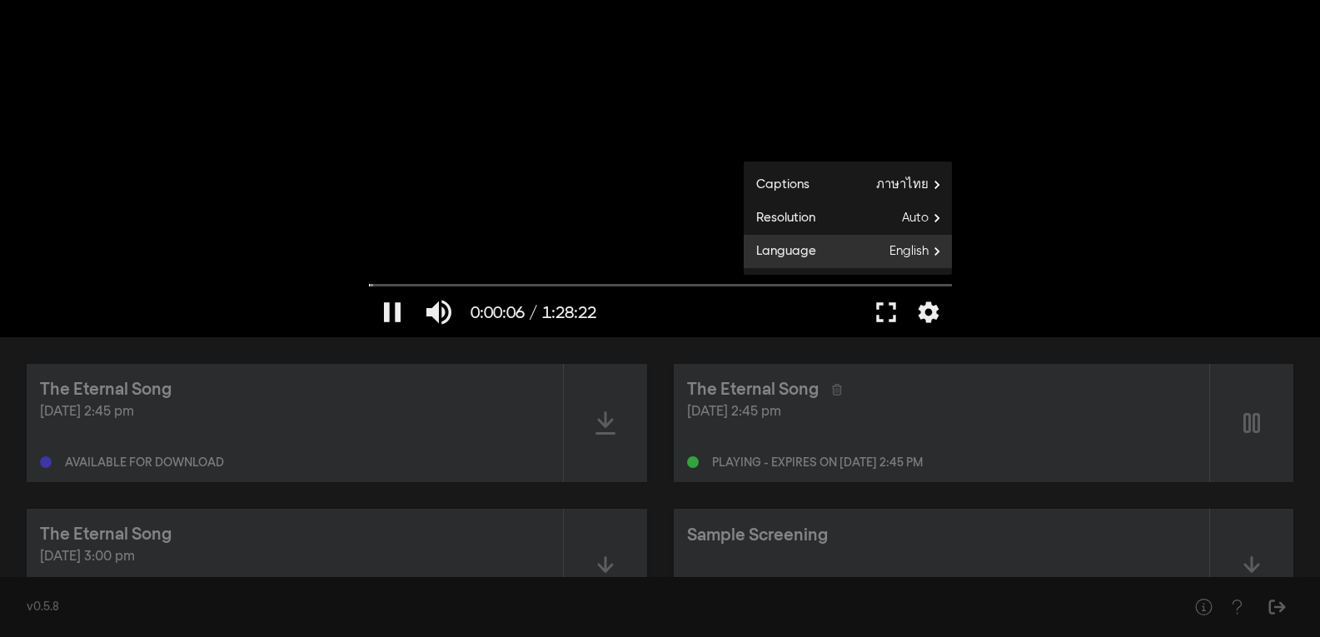
click at [902, 260] on span "English" at bounding box center [920, 251] width 62 height 25
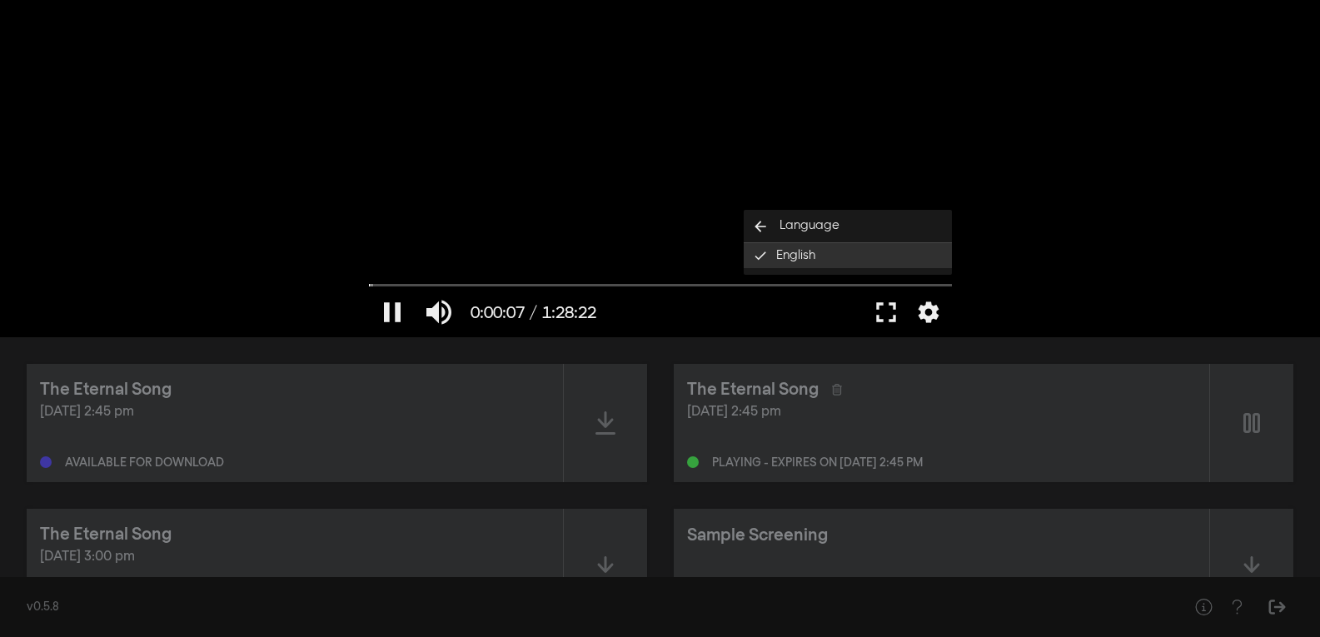
click at [900, 258] on button "English done" at bounding box center [848, 255] width 208 height 25
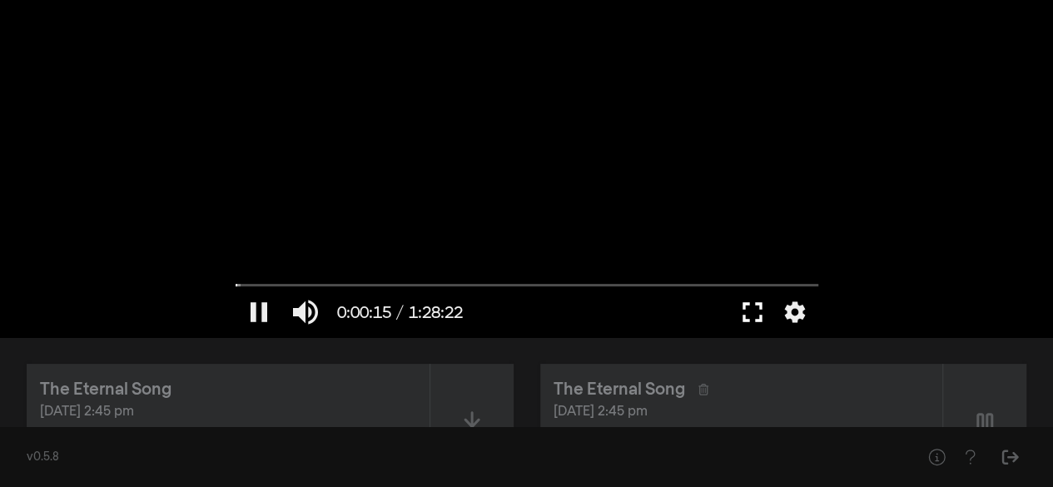
click at [763, 314] on button "fullscreen" at bounding box center [752, 312] width 47 height 50
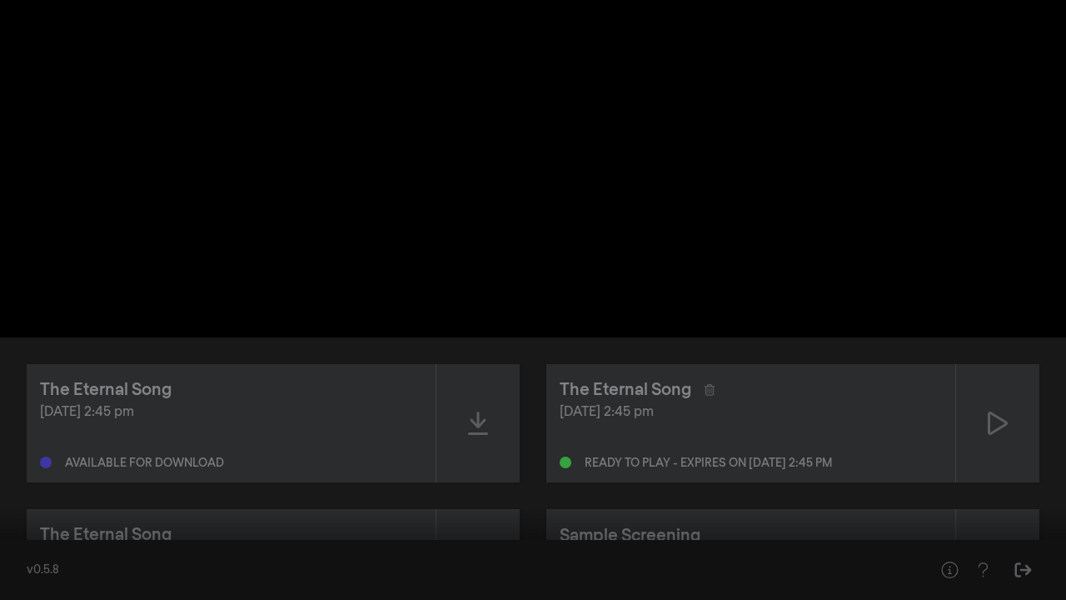
drag, startPoint x: 12, startPoint y: 548, endPoint x: 0, endPoint y: 550, distance: 11.8
click at [8, 550] on input "Seek" at bounding box center [532, 547] width 1049 height 10
click at [28, 567] on button "pause" at bounding box center [31, 575] width 47 height 50
drag, startPoint x: 14, startPoint y: 546, endPoint x: 0, endPoint y: 550, distance: 14.5
click at [8, 550] on input "Seek" at bounding box center [532, 547] width 1049 height 10
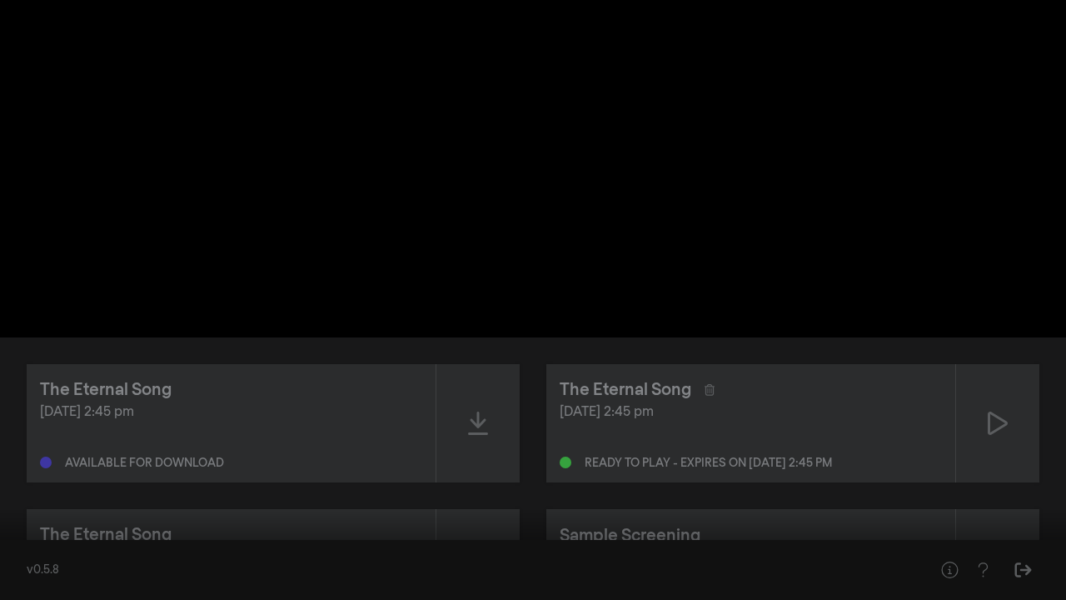
click at [317, 573] on div at bounding box center [606, 575] width 724 height 50
click at [348, 407] on div at bounding box center [533, 300] width 1066 height 600
click at [353, 371] on div at bounding box center [533, 300] width 1066 height 600
drag, startPoint x: 15, startPoint y: 546, endPoint x: 0, endPoint y: 547, distance: 15.0
click at [8, 547] on input "Seek" at bounding box center [532, 547] width 1049 height 10
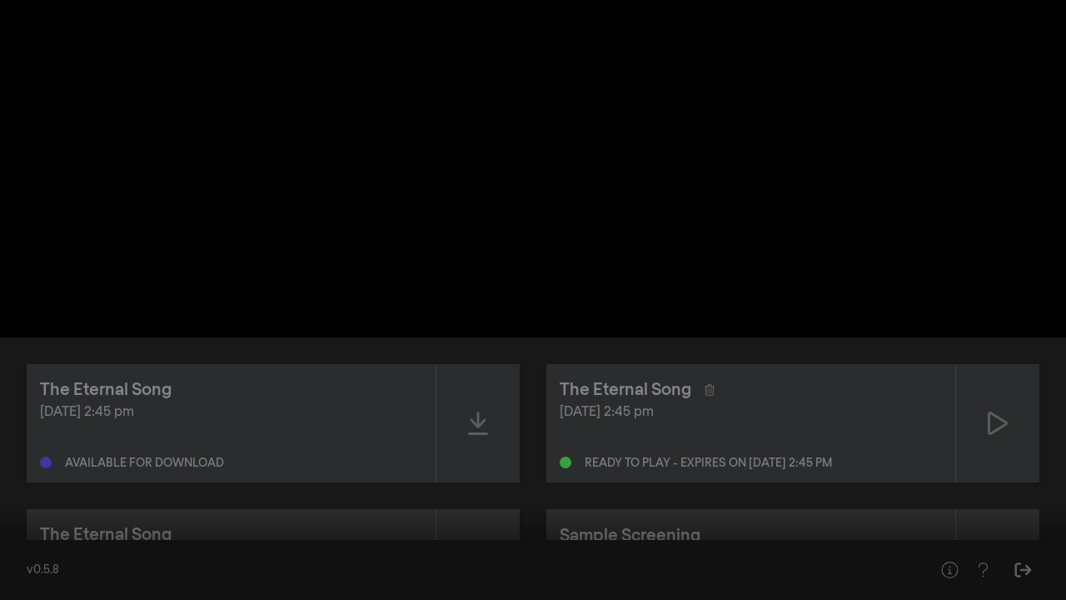
click at [381, 478] on div at bounding box center [533, 300] width 1066 height 600
click at [83, 552] on div "pause 0:00:01 / 1:28:22 volume_up fullscreen_exit settings" at bounding box center [533, 570] width 1066 height 57
click at [88, 545] on input "Seek" at bounding box center [532, 547] width 1049 height 10
click at [122, 545] on input "Seek" at bounding box center [532, 547] width 1049 height 10
click at [157, 545] on input "Seek" at bounding box center [532, 547] width 1049 height 10
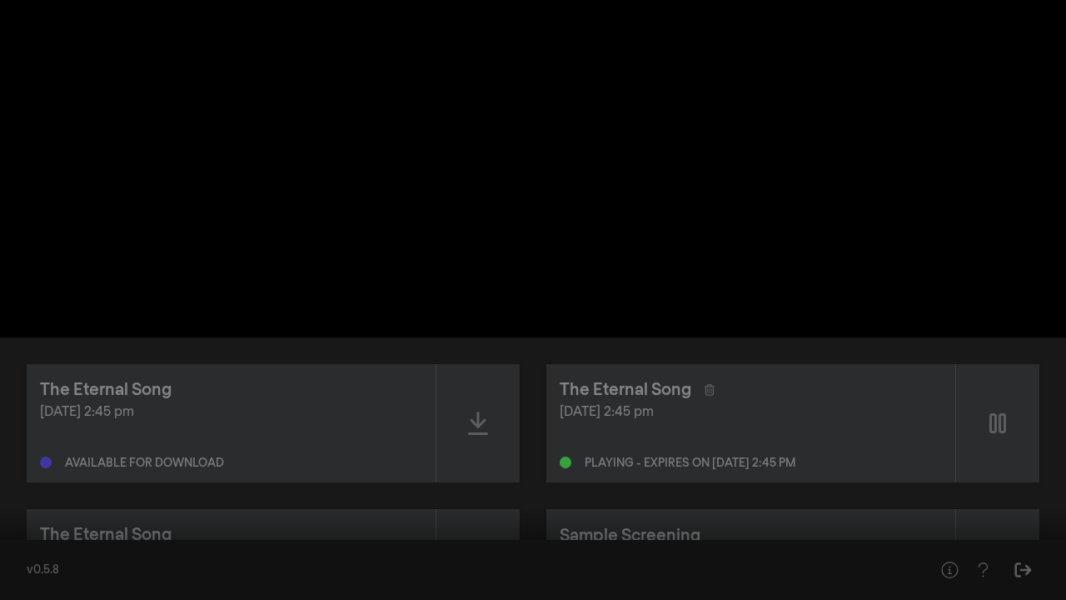
click at [187, 542] on input "Seek" at bounding box center [532, 547] width 1049 height 10
click at [271, 543] on input "Seek" at bounding box center [532, 547] width 1049 height 10
click at [293, 543] on input "Seek" at bounding box center [532, 547] width 1049 height 10
click at [308, 573] on div at bounding box center [606, 575] width 724 height 50
click at [1004, 575] on button "fullscreen_exit" at bounding box center [991, 575] width 47 height 50
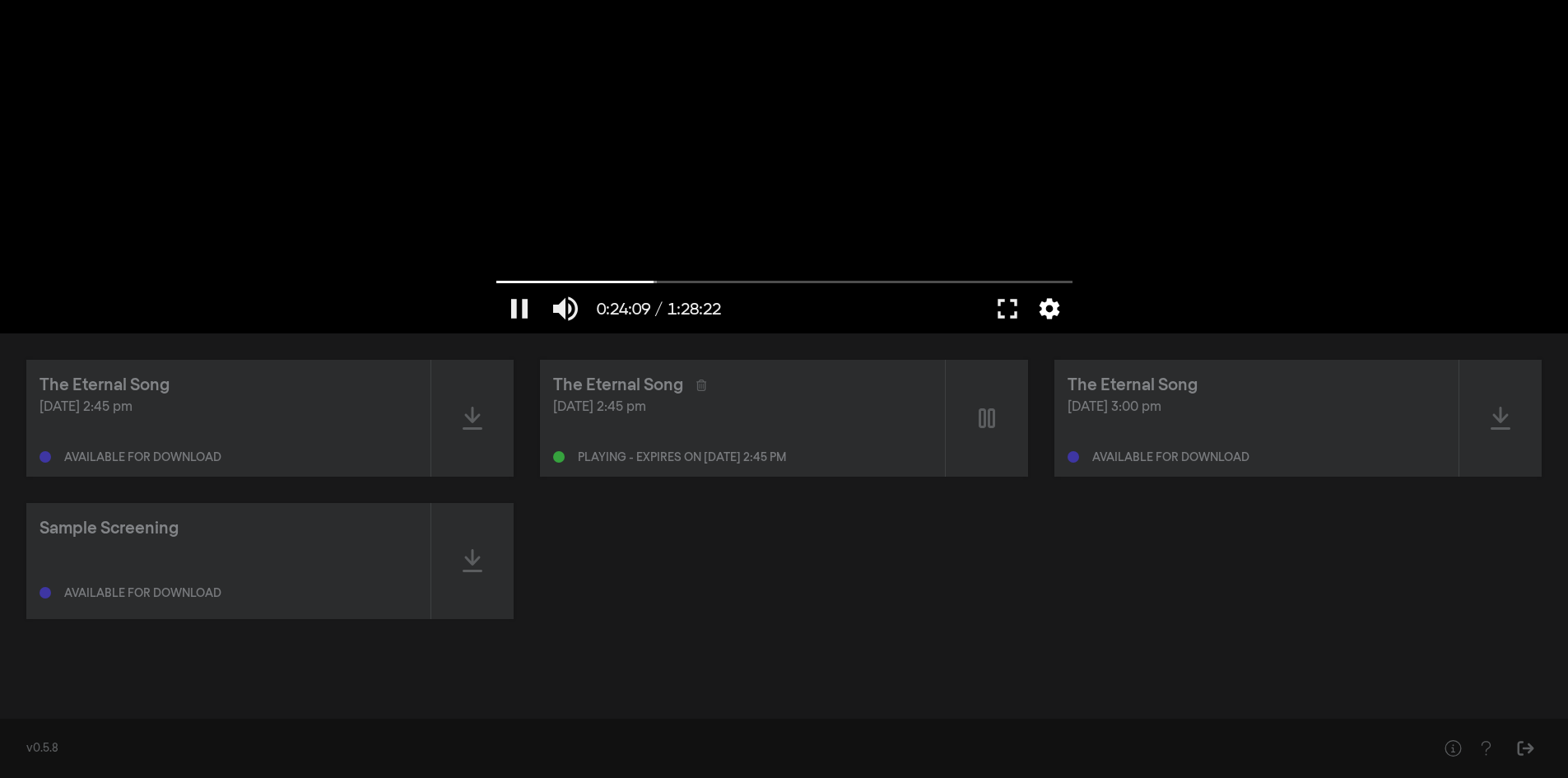
click at [1052, 312] on button "settings" at bounding box center [1050, 308] width 38 height 49
click at [1038, 304] on button "settings" at bounding box center [1050, 308] width 38 height 49
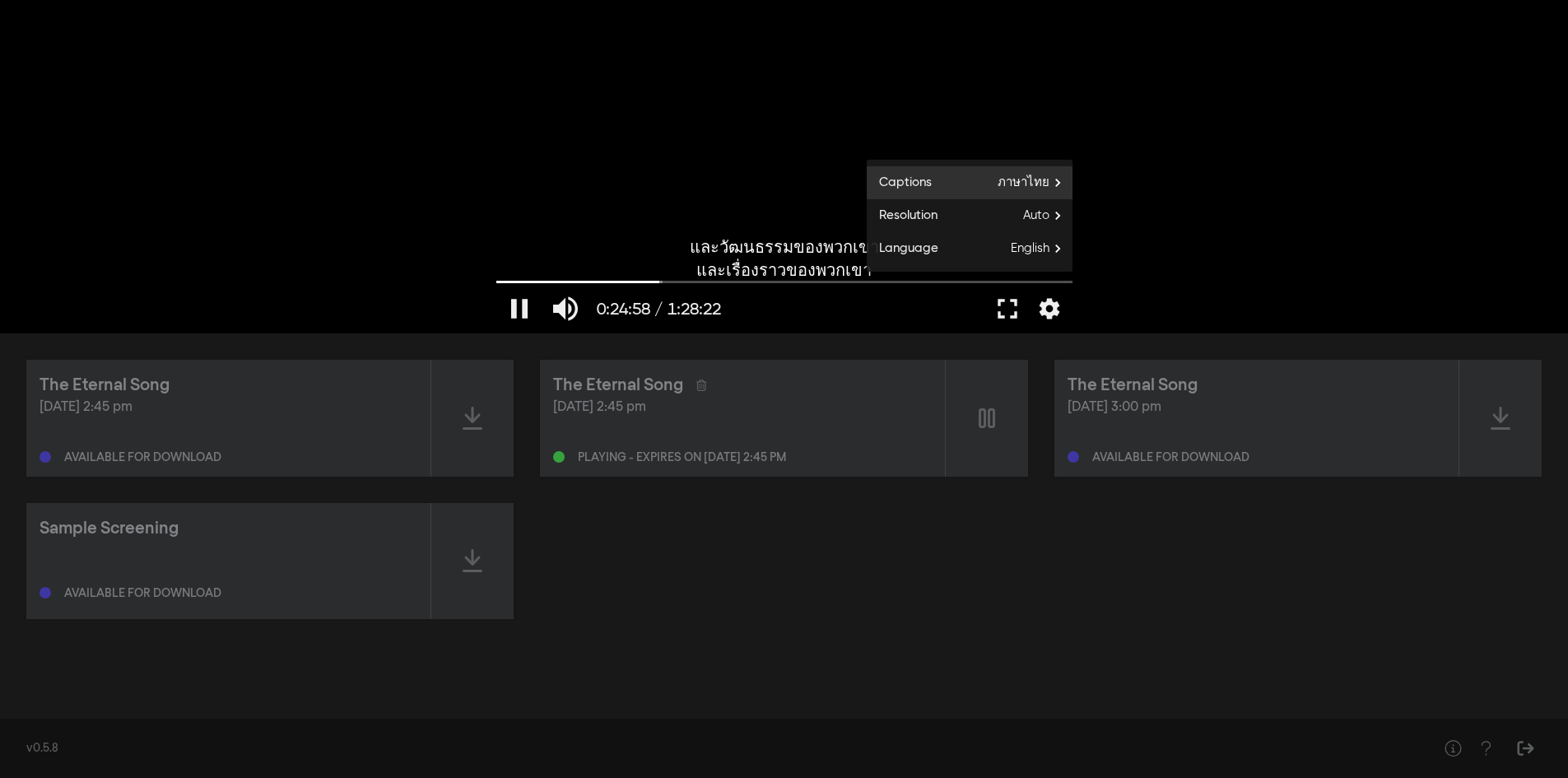
click at [1041, 185] on span "ภาษาไทย" at bounding box center [1035, 182] width 75 height 25
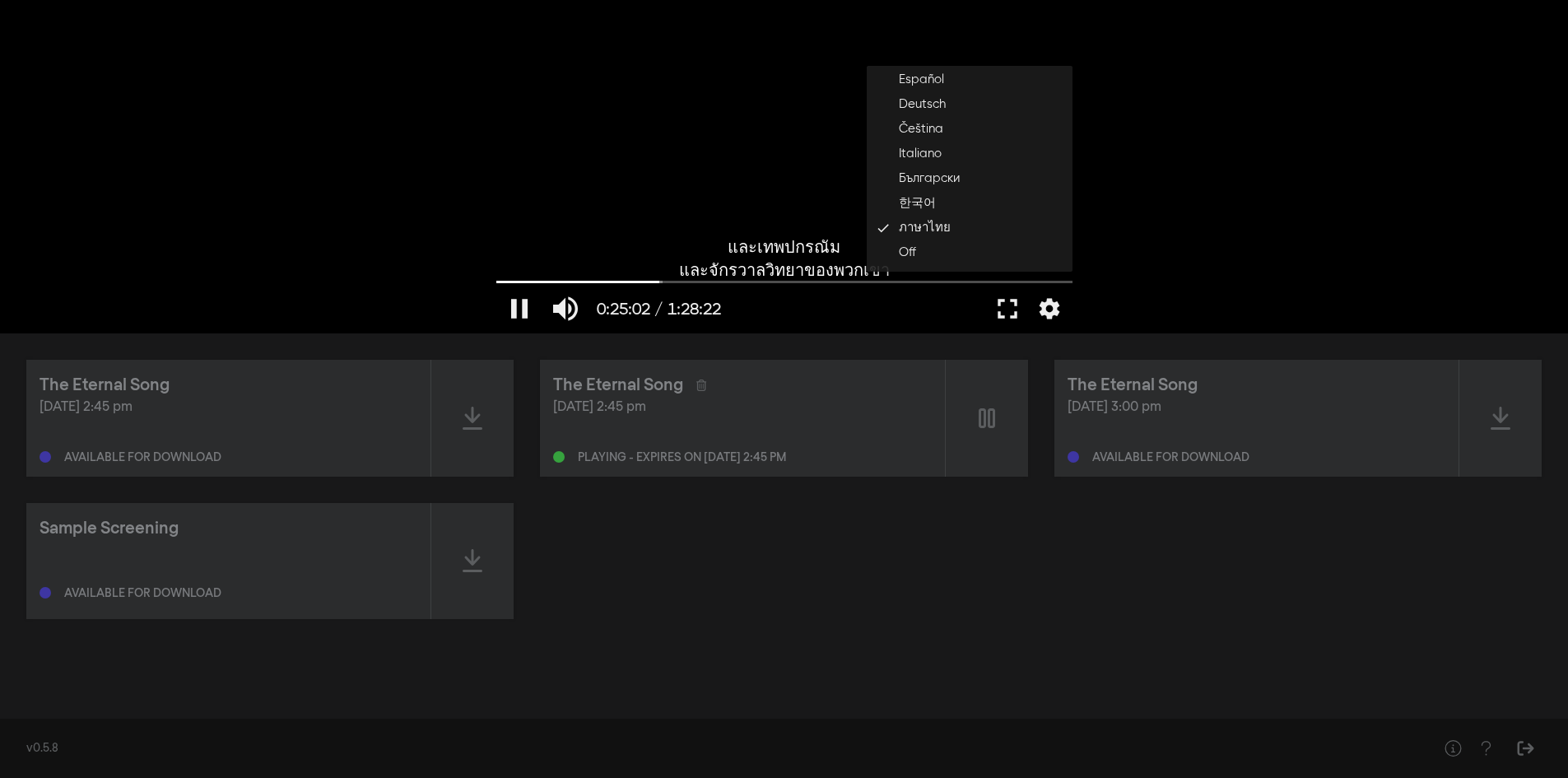
click at [946, 305] on div at bounding box center [857, 308] width 255 height 49
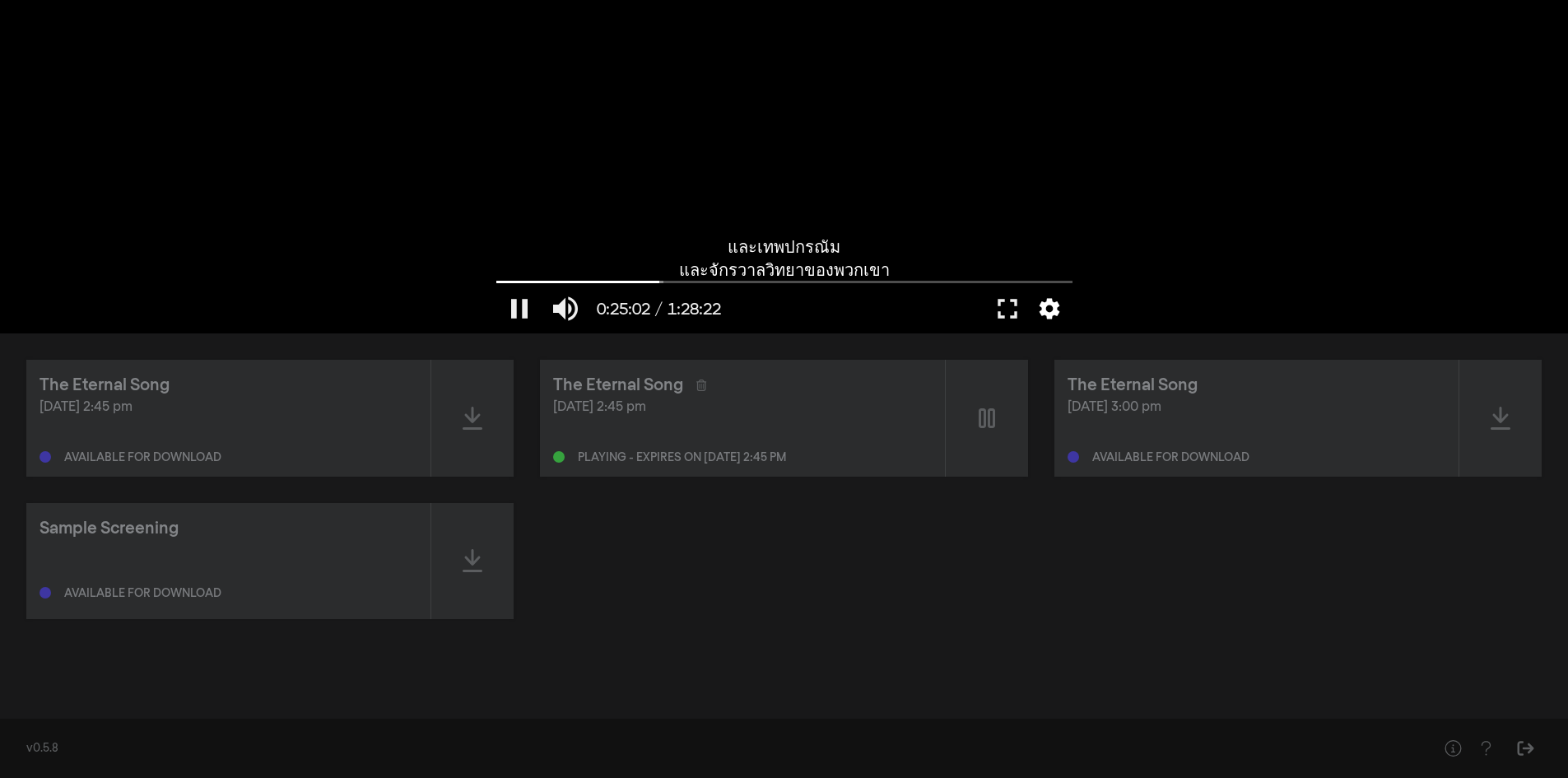
click at [1050, 321] on button "settings" at bounding box center [1050, 308] width 38 height 49
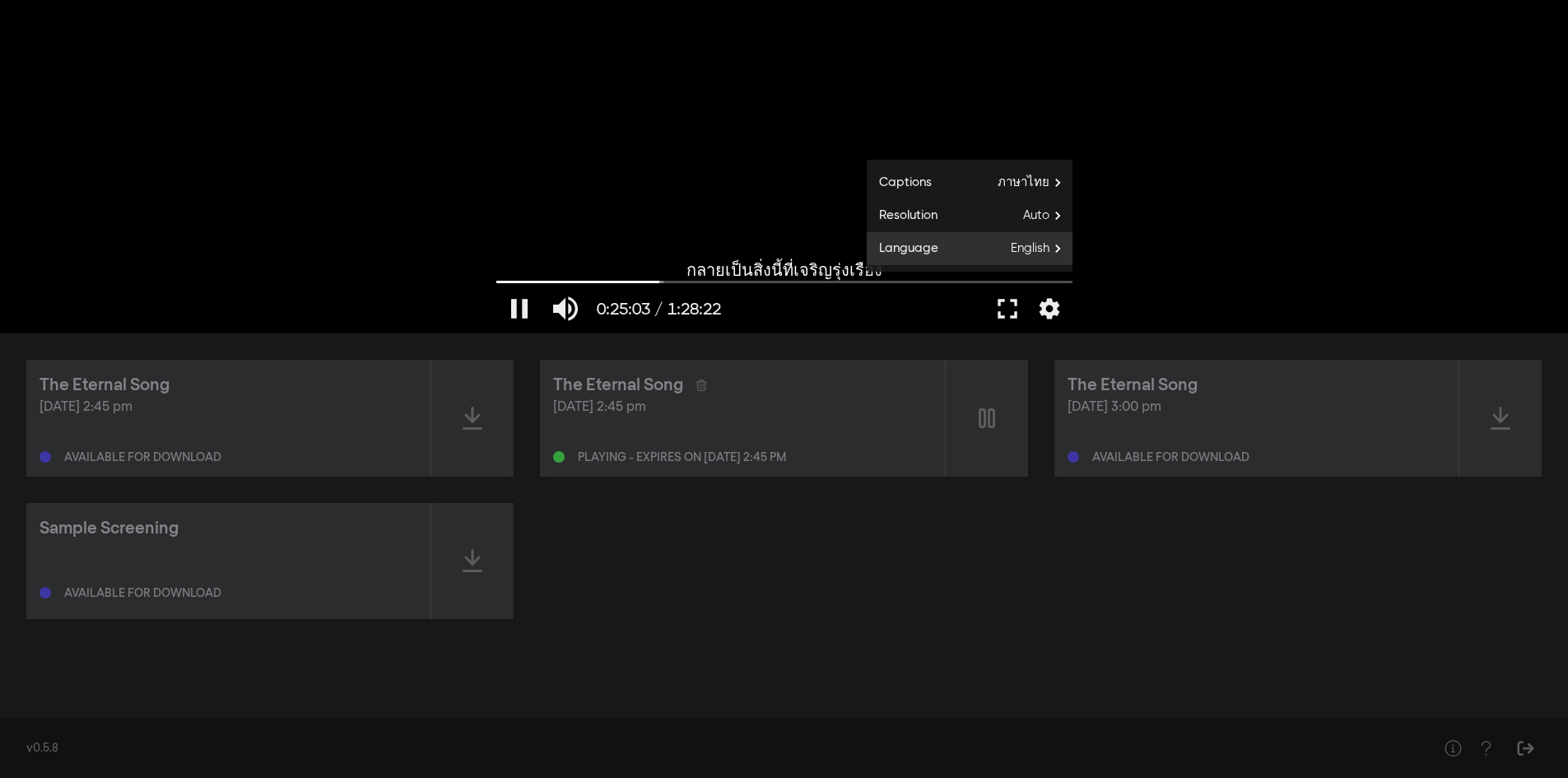
click at [1039, 251] on span "English" at bounding box center [1042, 248] width 61 height 25
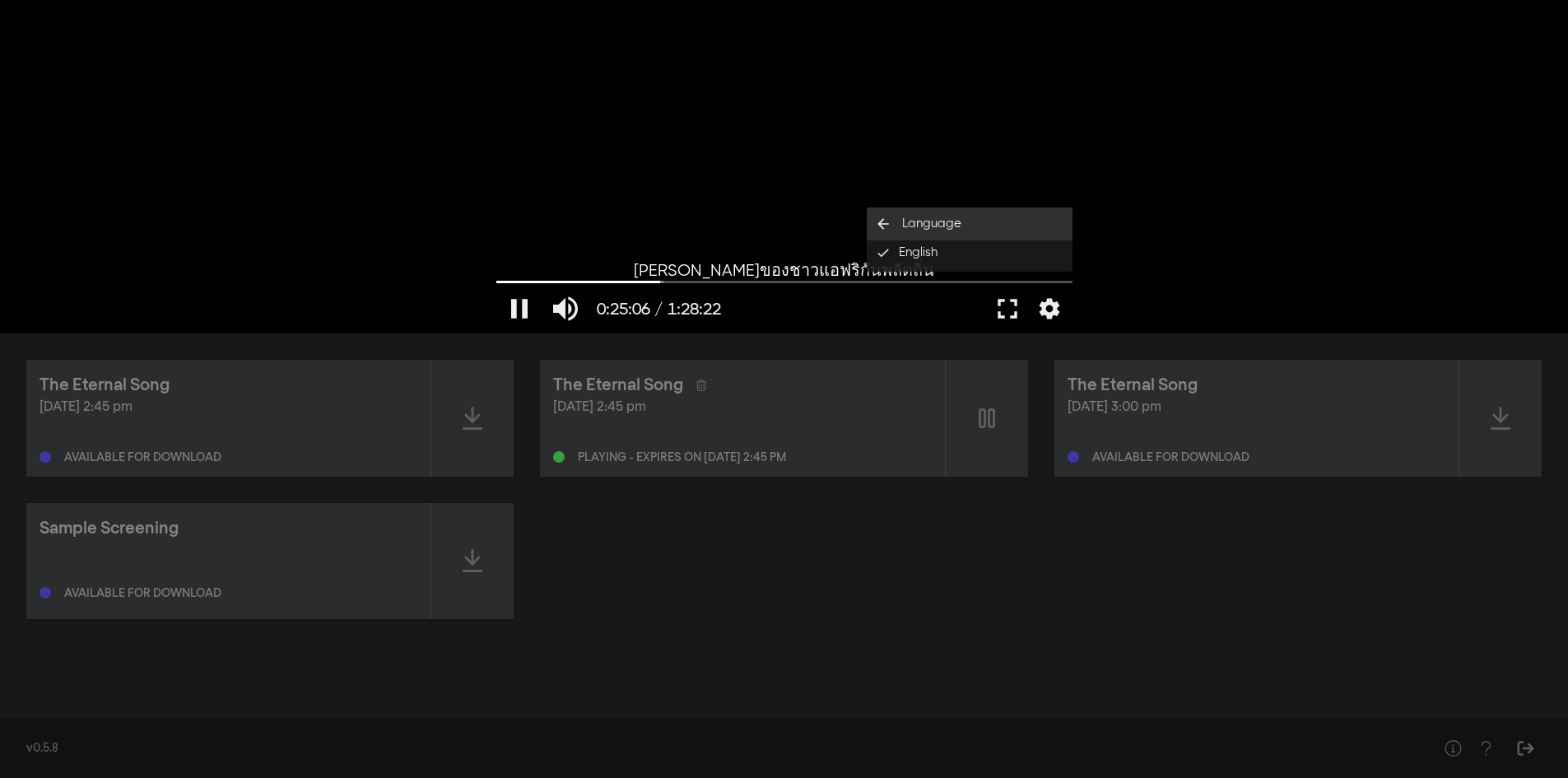
drag, startPoint x: 885, startPoint y: 251, endPoint x: 913, endPoint y: 224, distance: 38.9
click at [913, 224] on span "Language" at bounding box center [932, 223] width 59 height 19
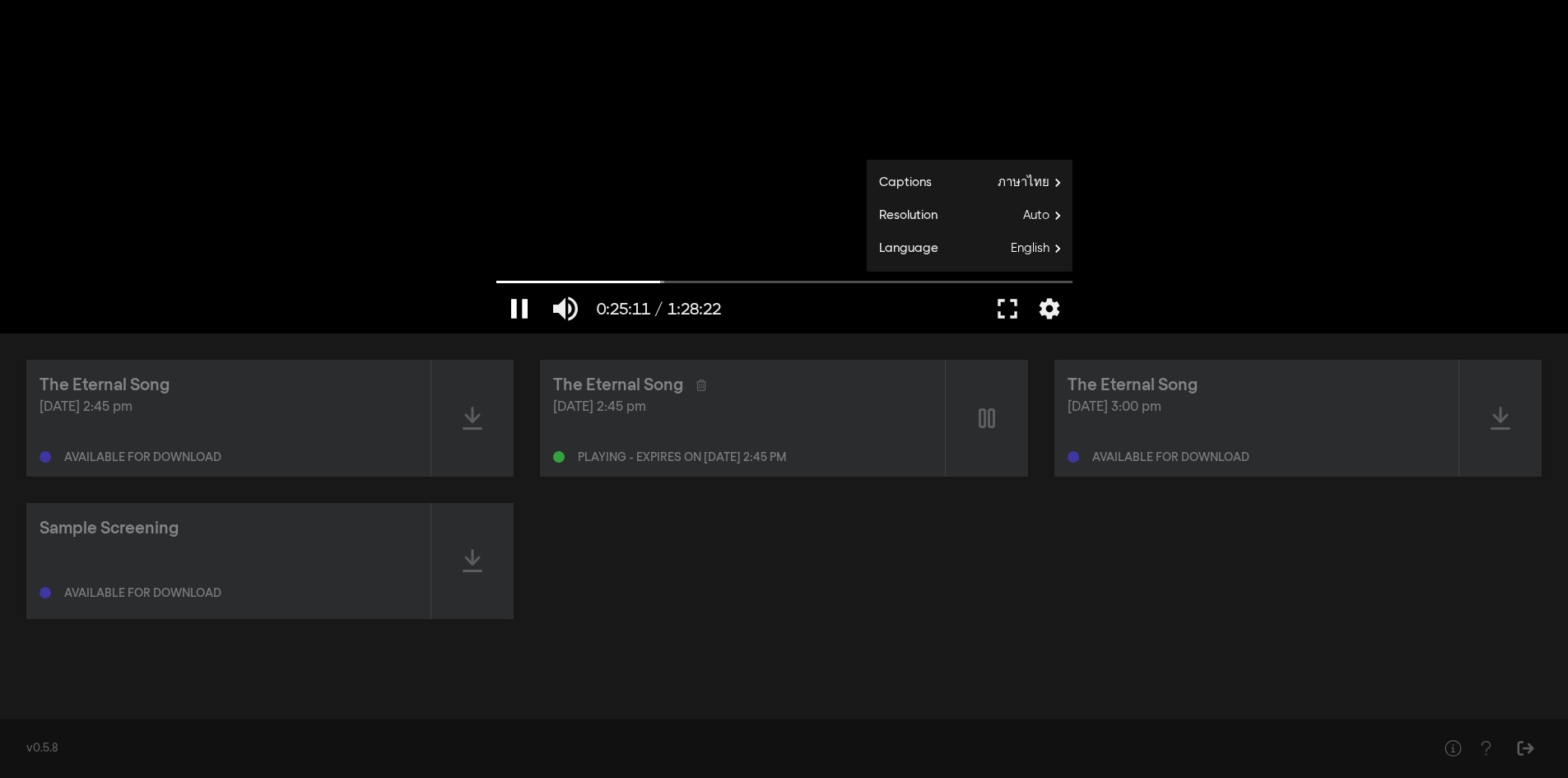
click at [528, 303] on button "pause" at bounding box center [519, 308] width 46 height 49
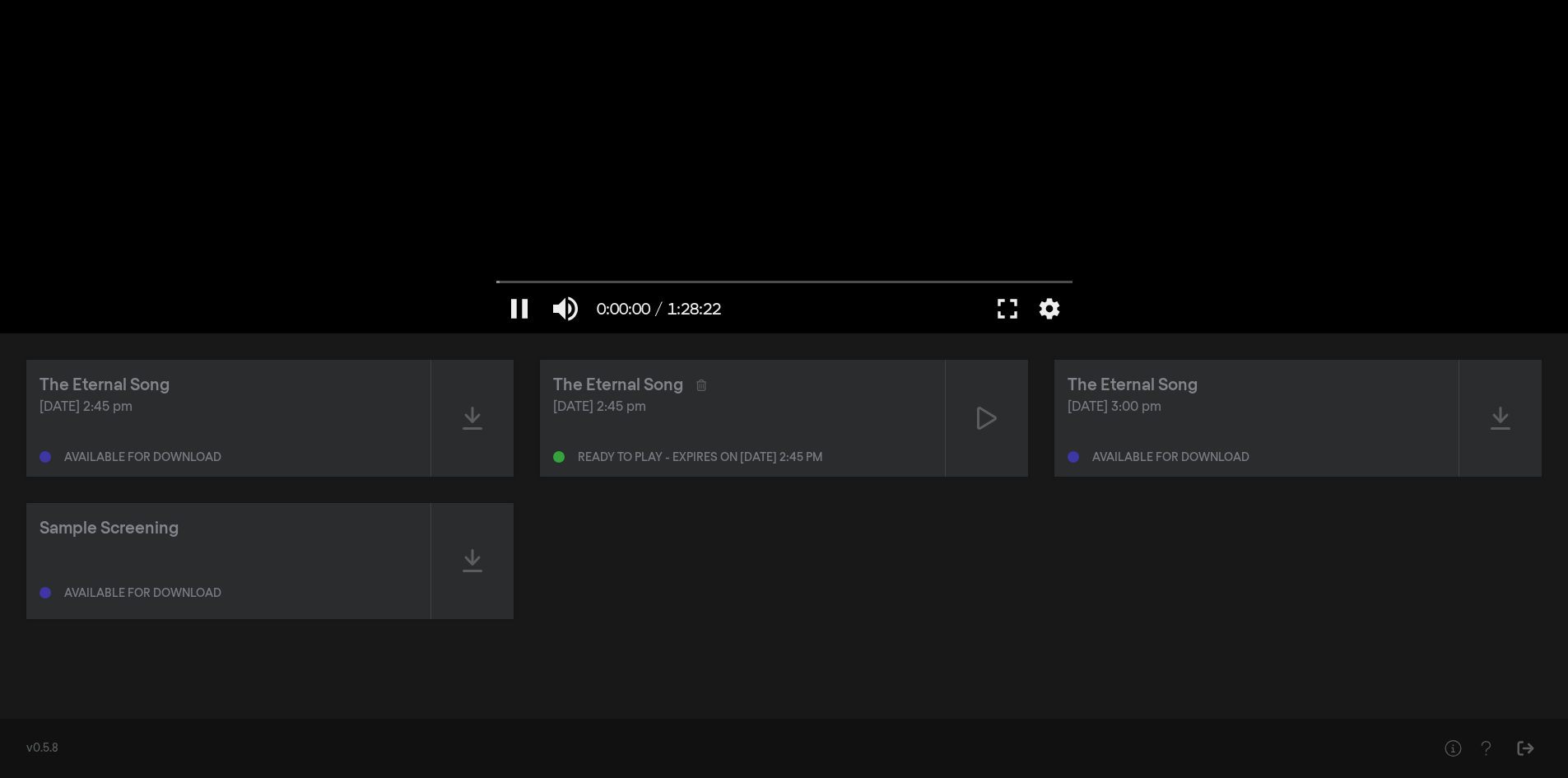
drag, startPoint x: 637, startPoint y: 277, endPoint x: 485, endPoint y: 279, distance: 152.0
type input "0"
click at [496, 279] on input "Seek" at bounding box center [784, 283] width 576 height 10
